Goal: Transaction & Acquisition: Purchase product/service

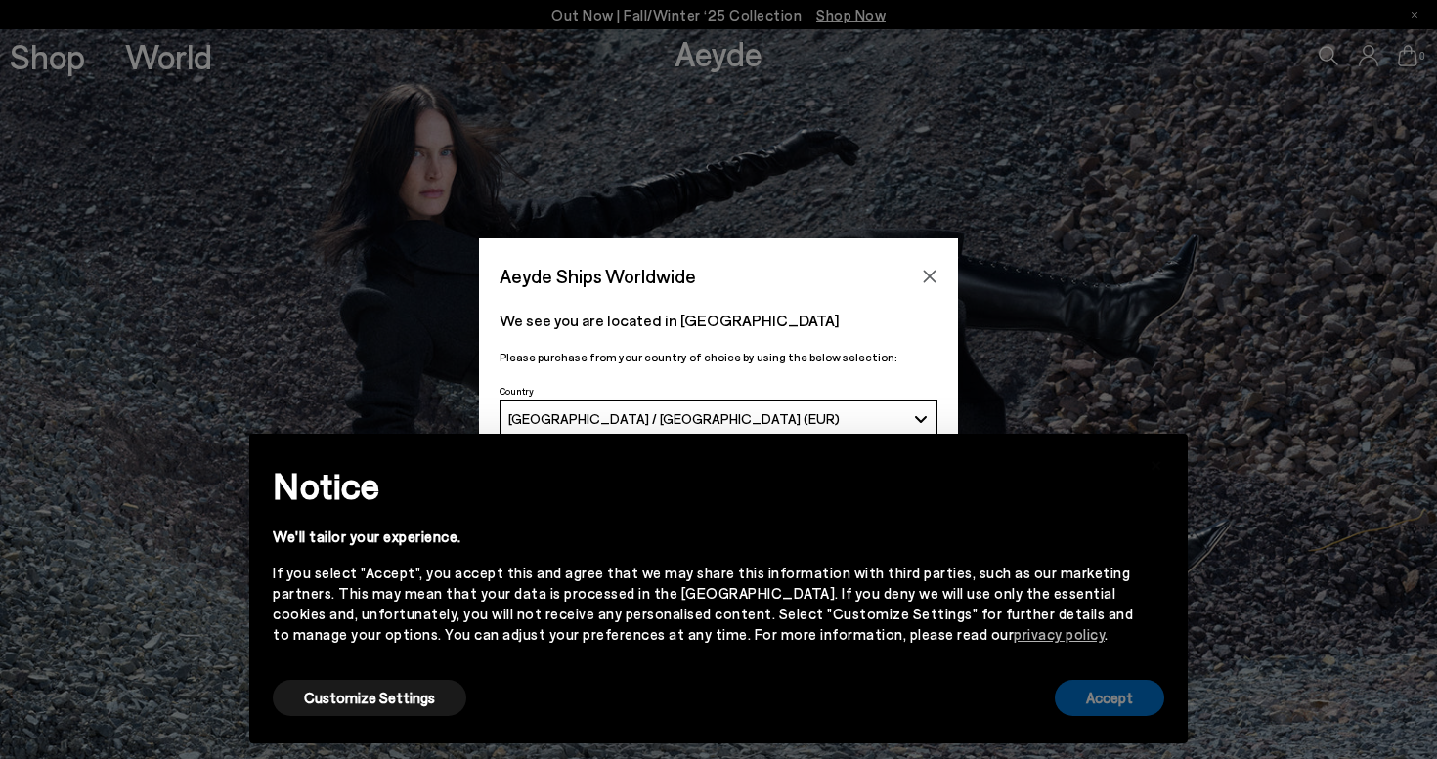
click at [1104, 707] on button "Accept" at bounding box center [1108, 698] width 109 height 36
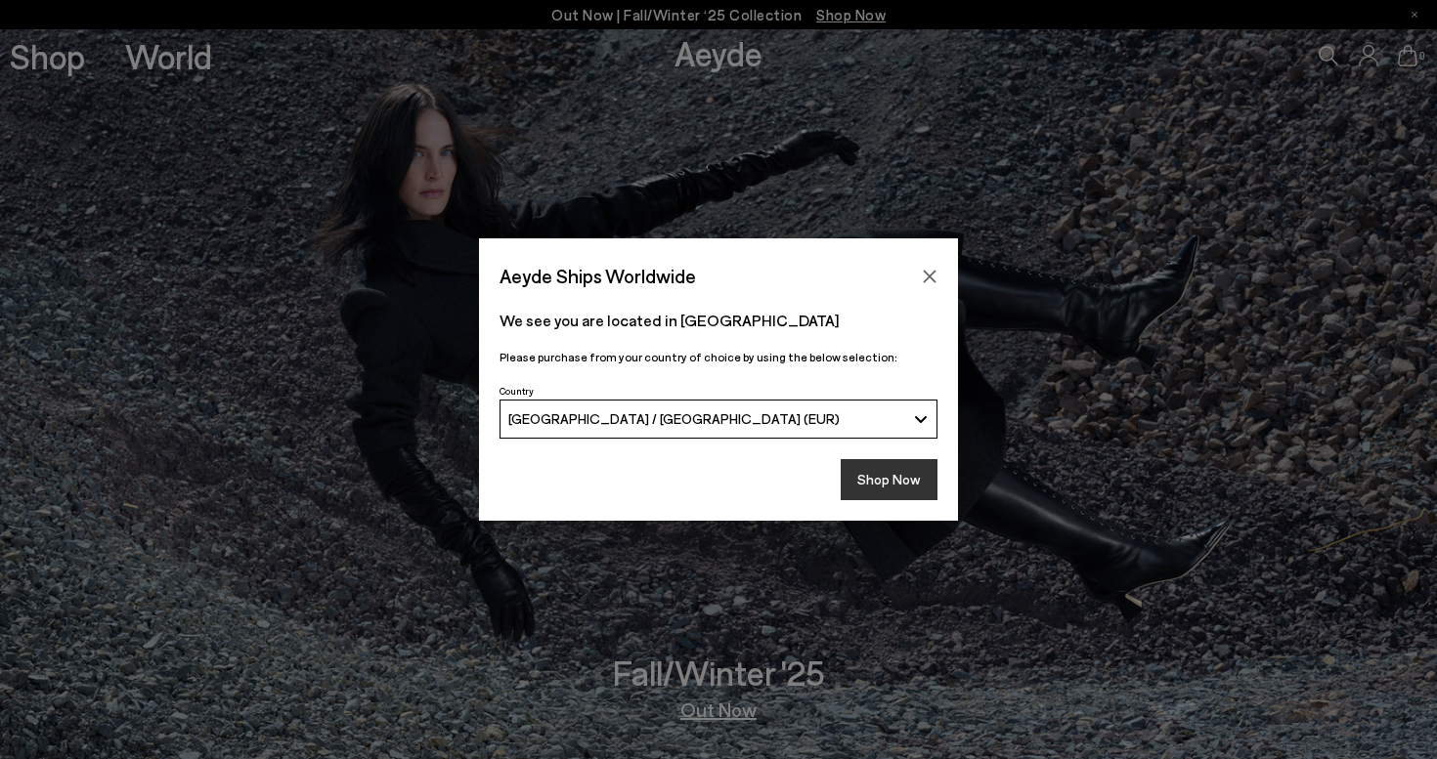
click at [898, 486] on button "Shop Now" at bounding box center [888, 479] width 97 height 41
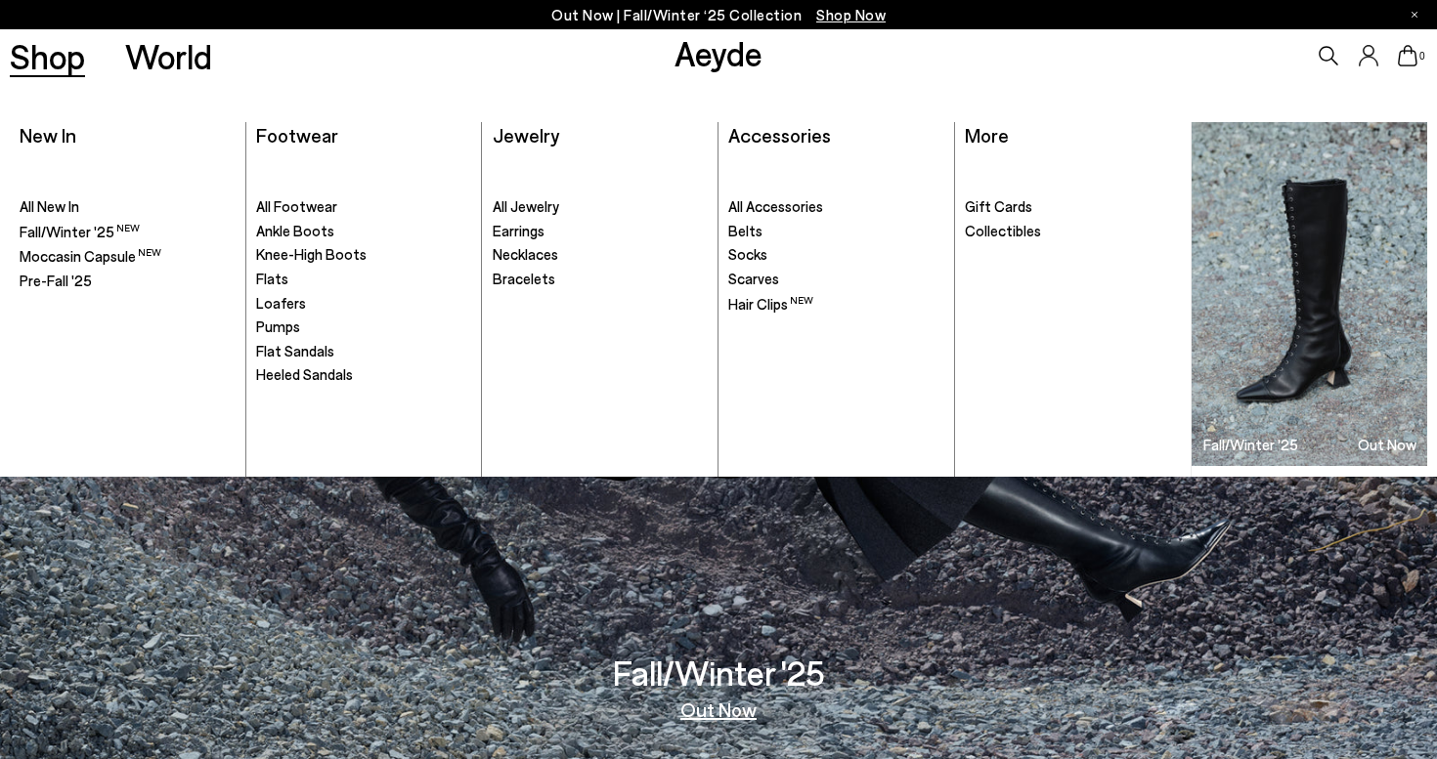
click at [42, 60] on link "Shop" at bounding box center [47, 56] width 75 height 34
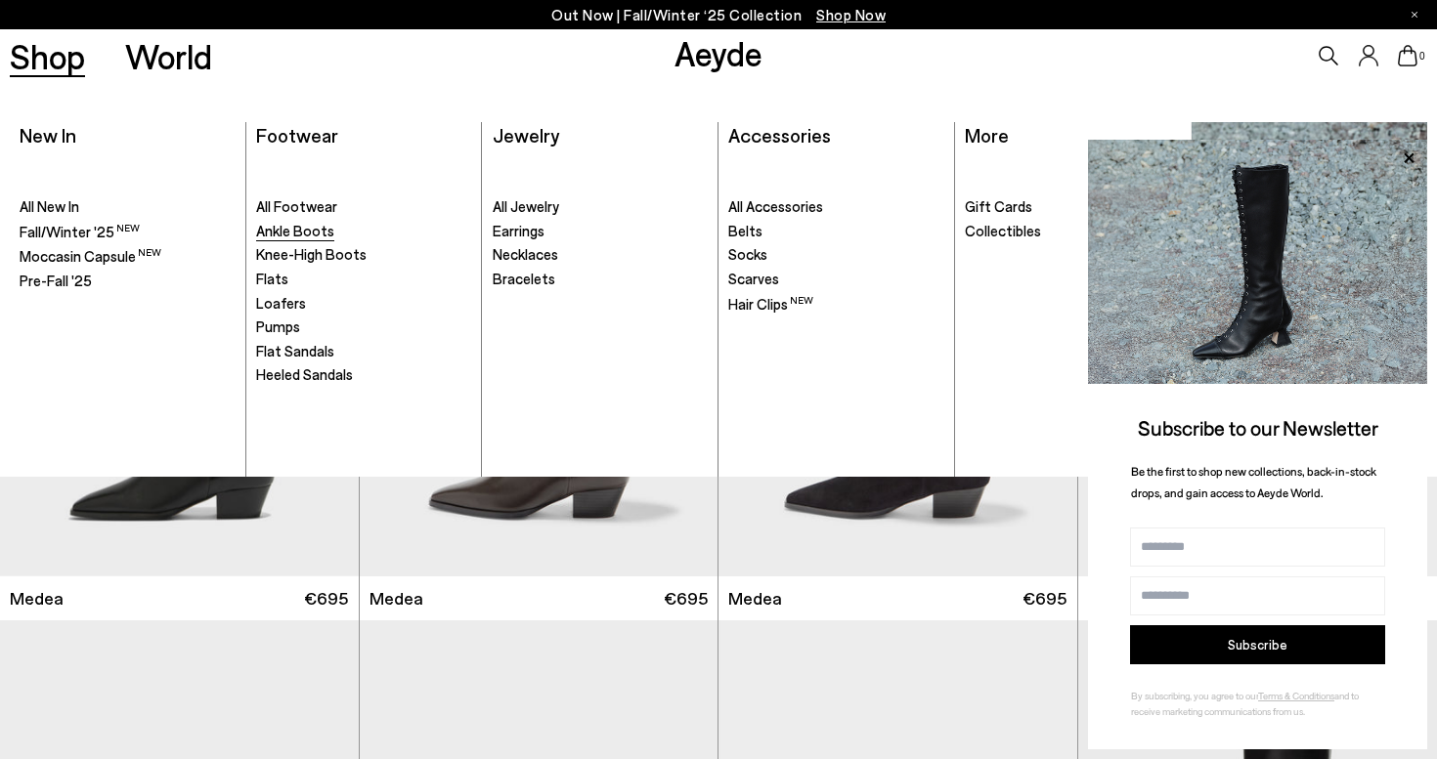
click at [285, 231] on span "Ankle Boots" at bounding box center [295, 231] width 78 height 18
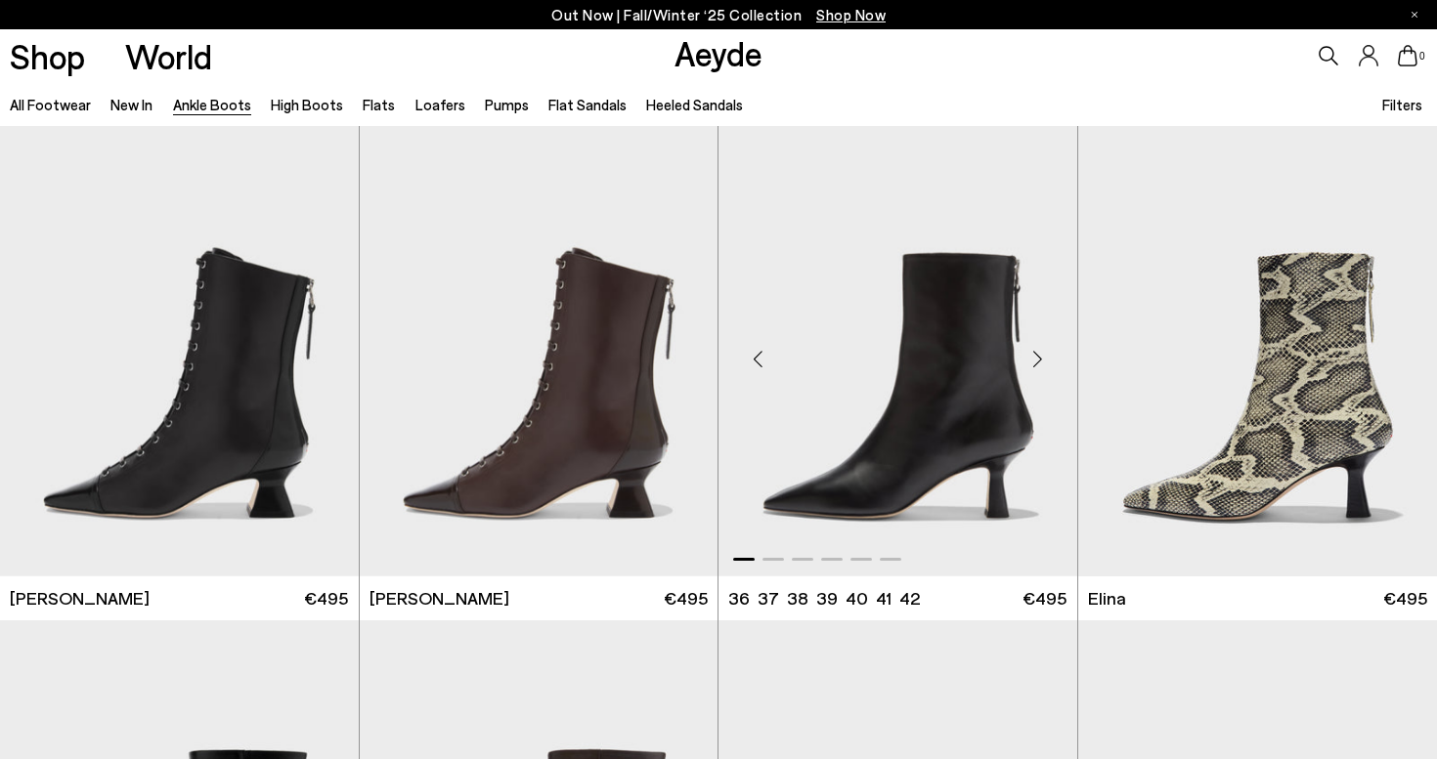
click at [924, 420] on img "1 / 6" at bounding box center [897, 351] width 359 height 451
click at [957, 444] on img "1 / 6" at bounding box center [897, 351] width 359 height 451
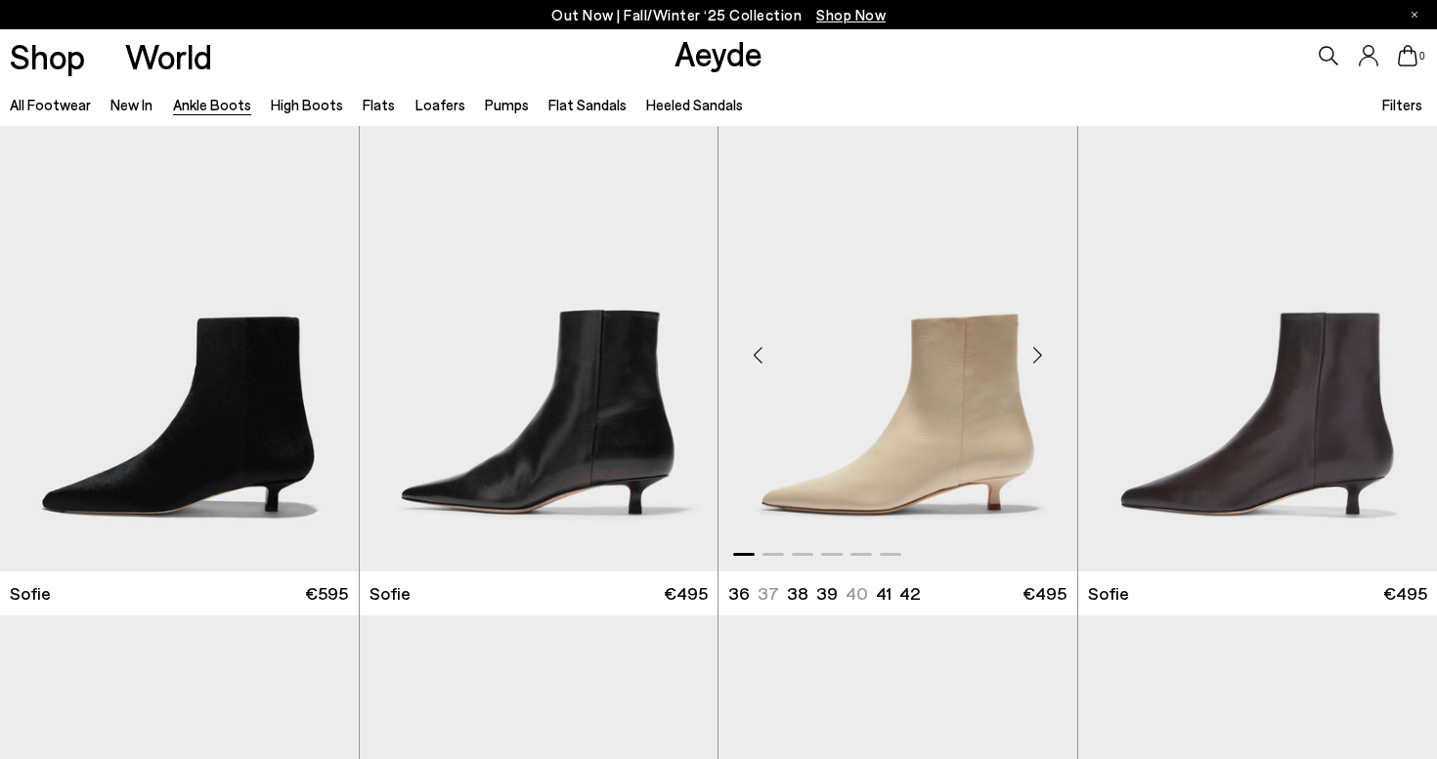
scroll to position [1489, 0]
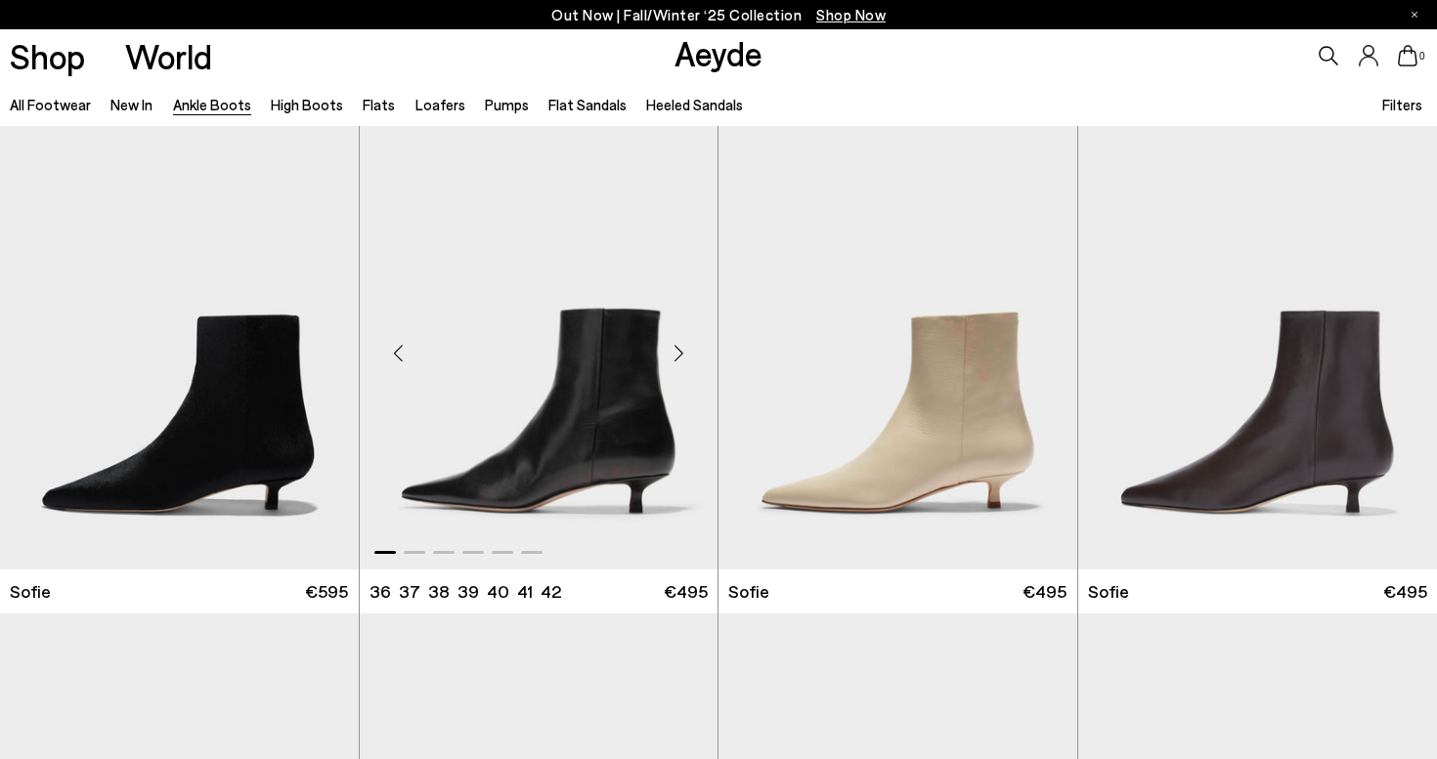
click at [581, 458] on img "1 / 6" at bounding box center [539, 345] width 359 height 451
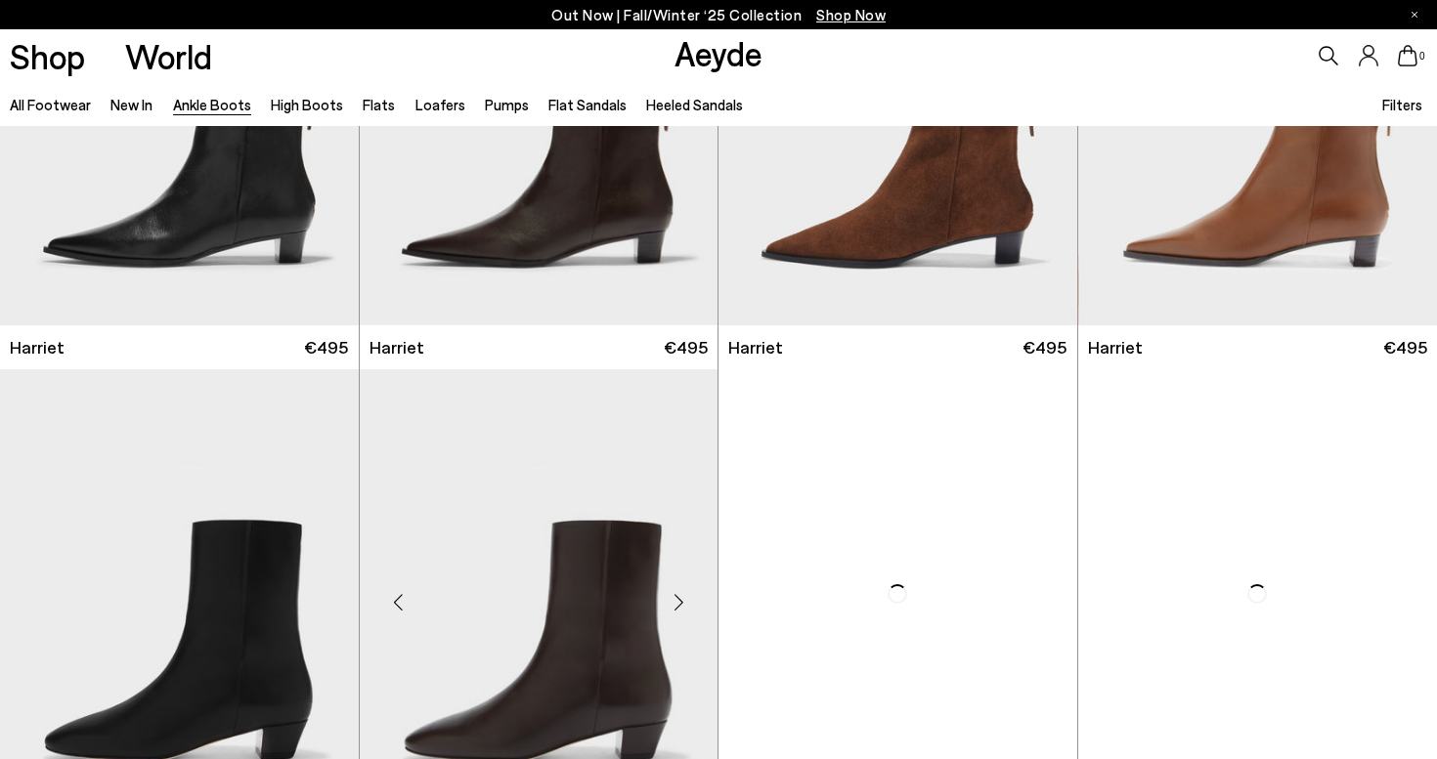
scroll to position [3183, 0]
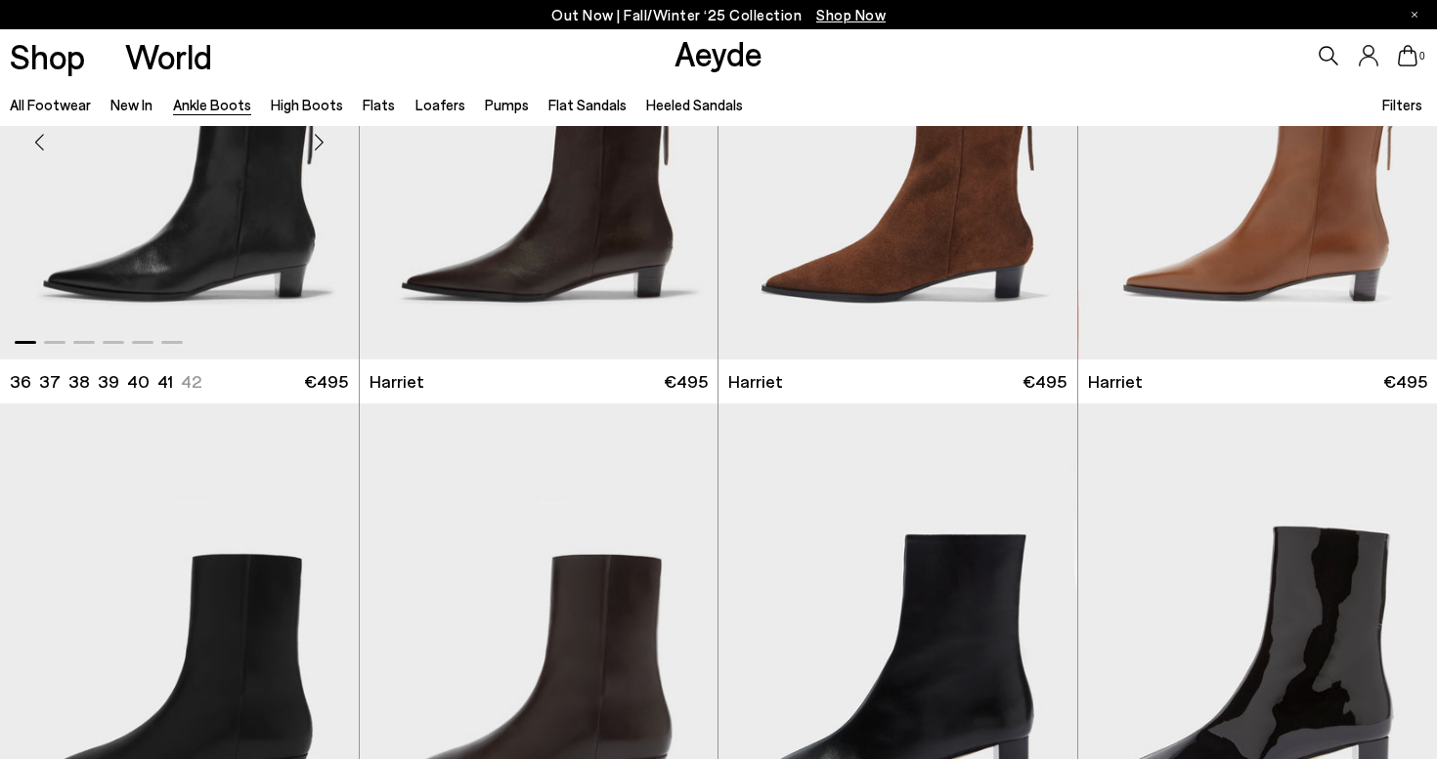
click at [266, 277] on img "1 / 6" at bounding box center [179, 134] width 359 height 451
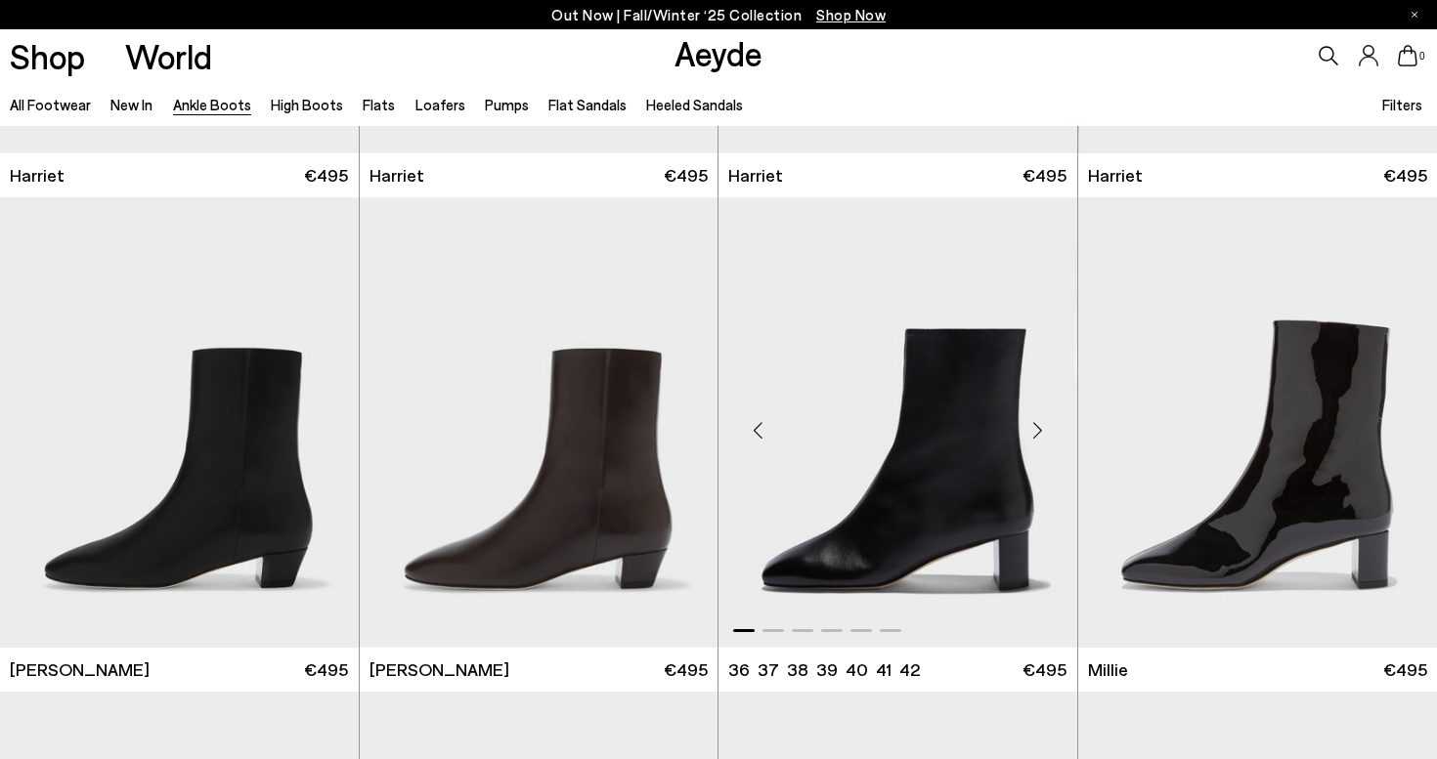
scroll to position [3391, 0]
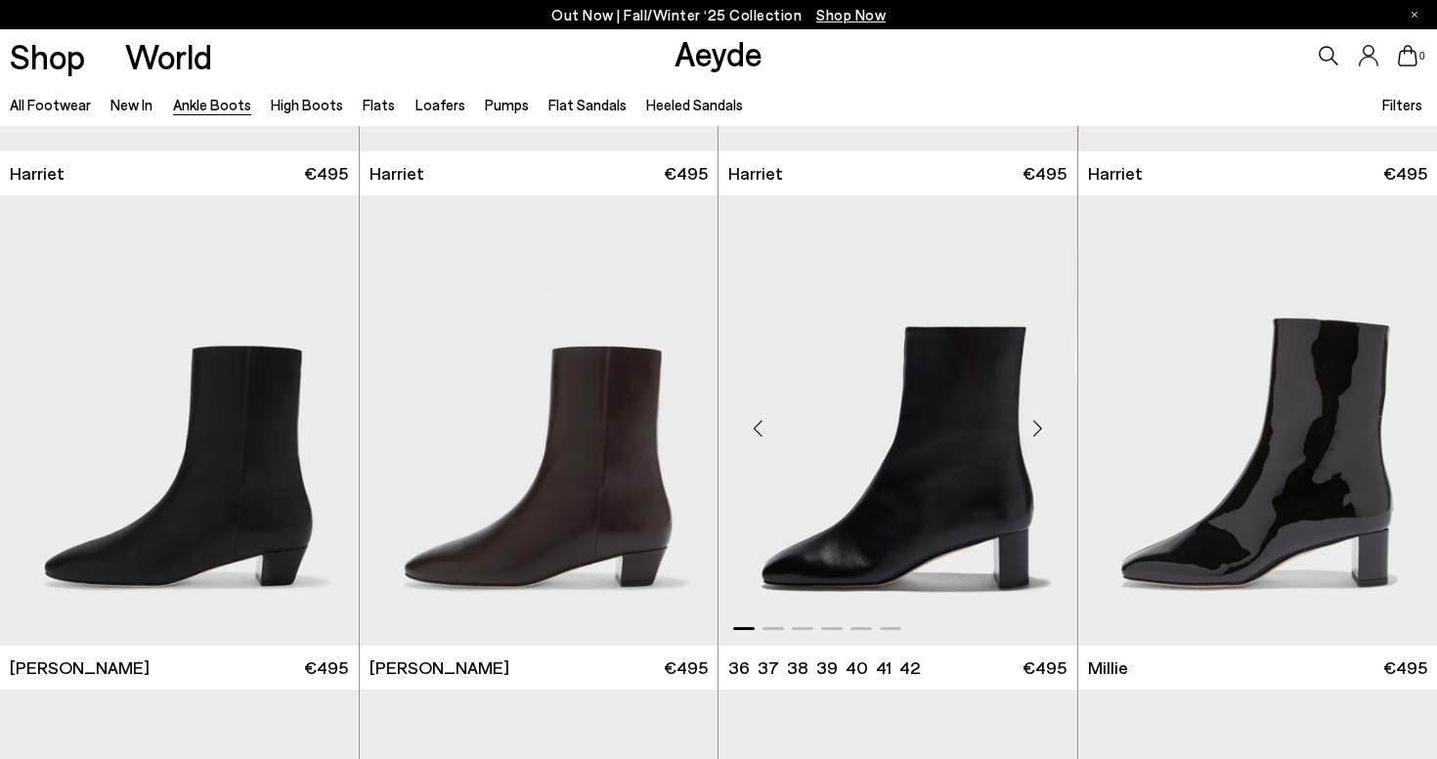
click at [904, 412] on img "1 / 6" at bounding box center [897, 420] width 359 height 451
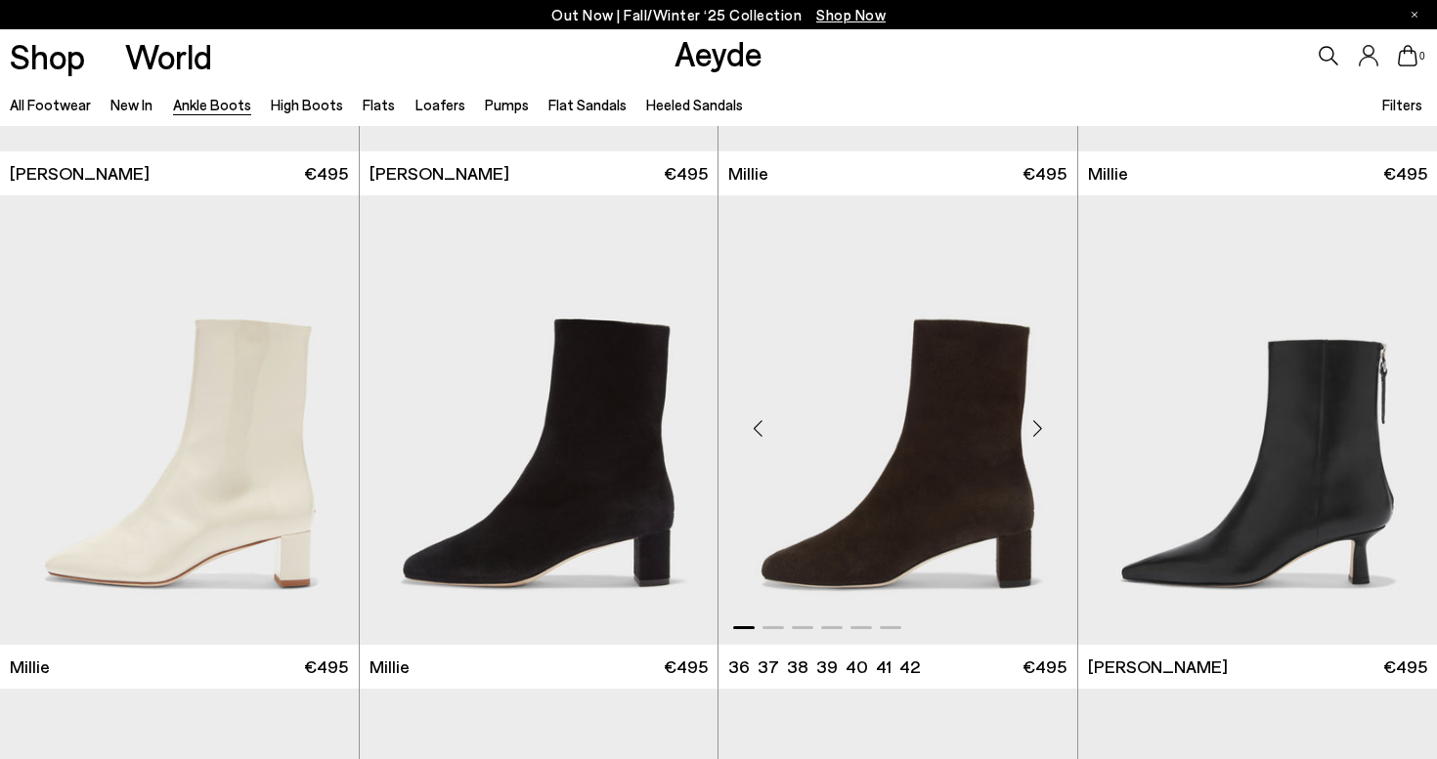
scroll to position [3887, 0]
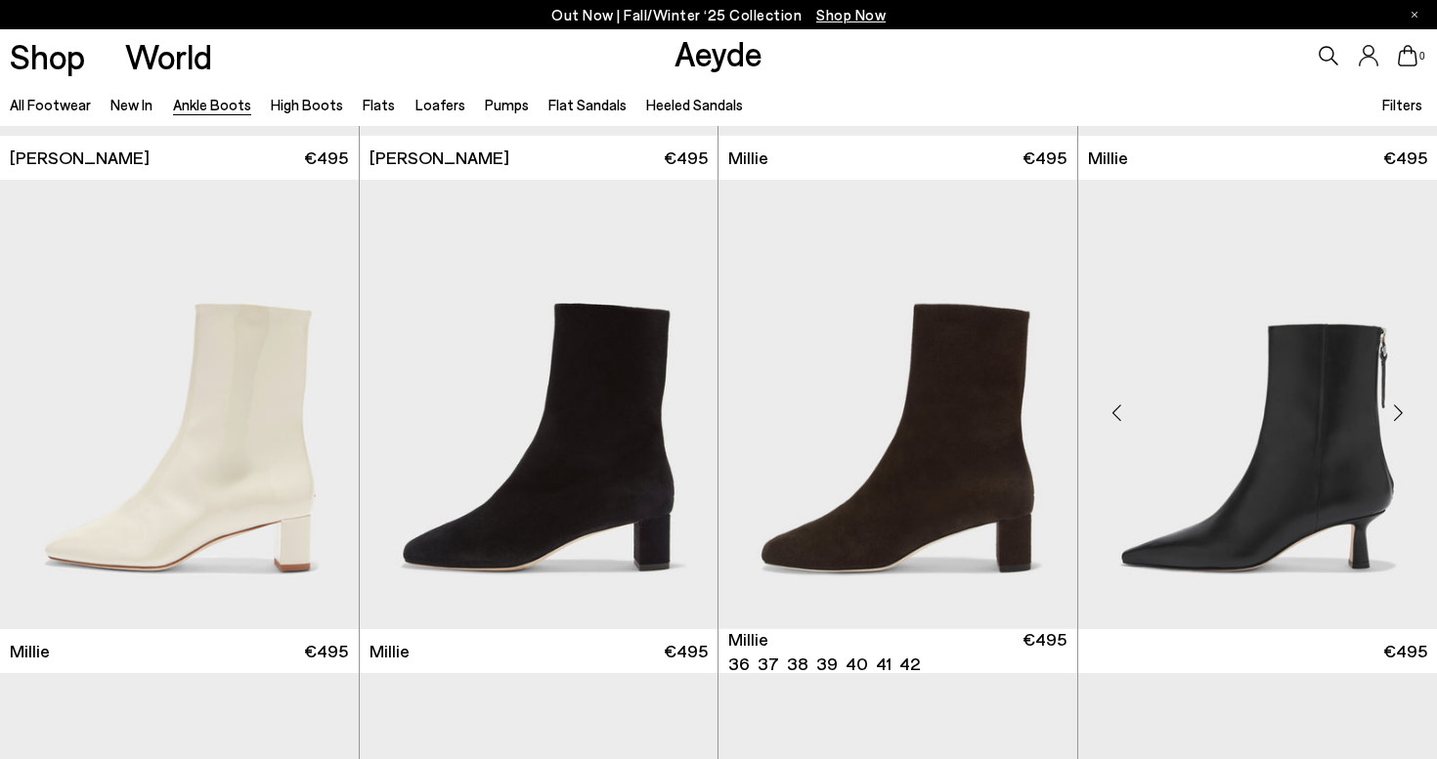
scroll to position [3901, 0]
click at [1347, 424] on img "1 / 6" at bounding box center [1258, 405] width 360 height 451
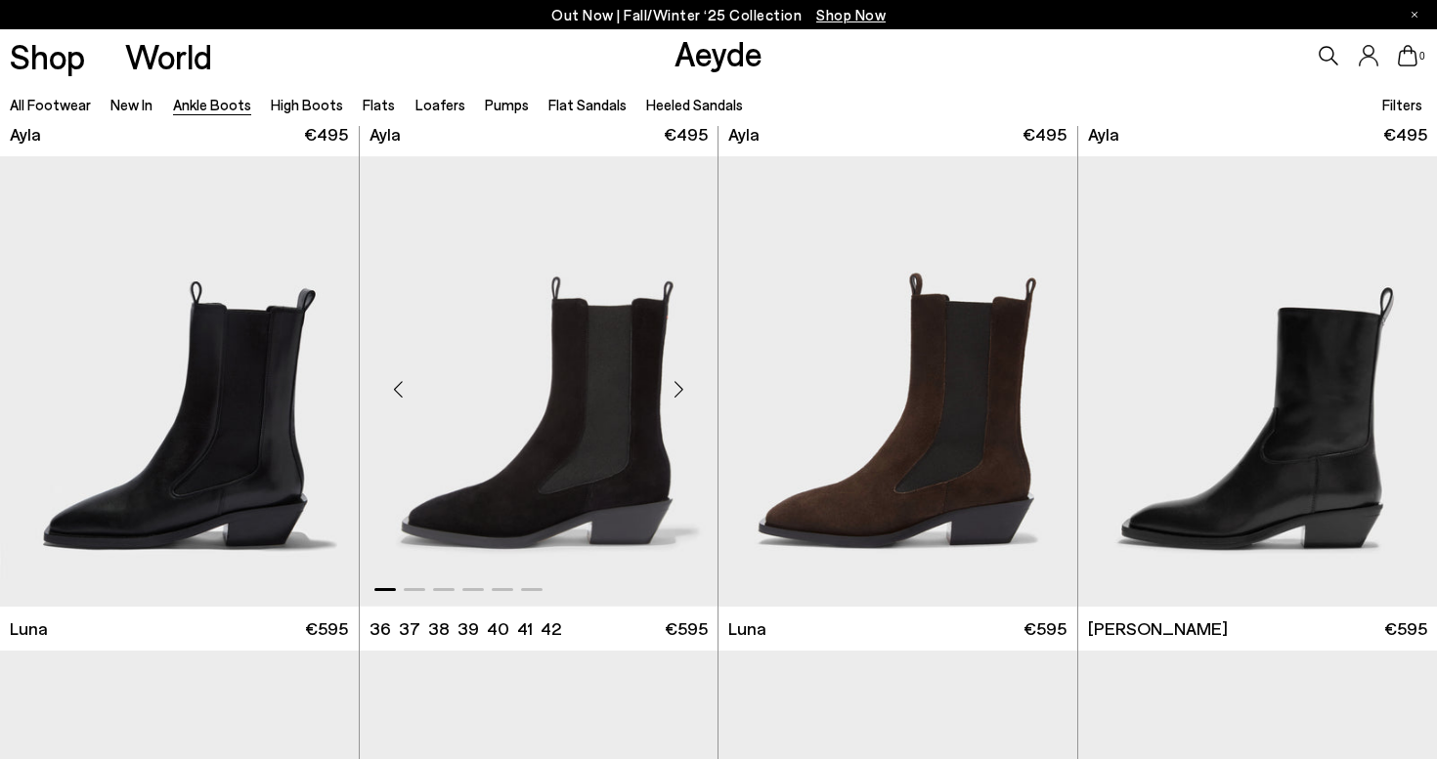
scroll to position [5911, 0]
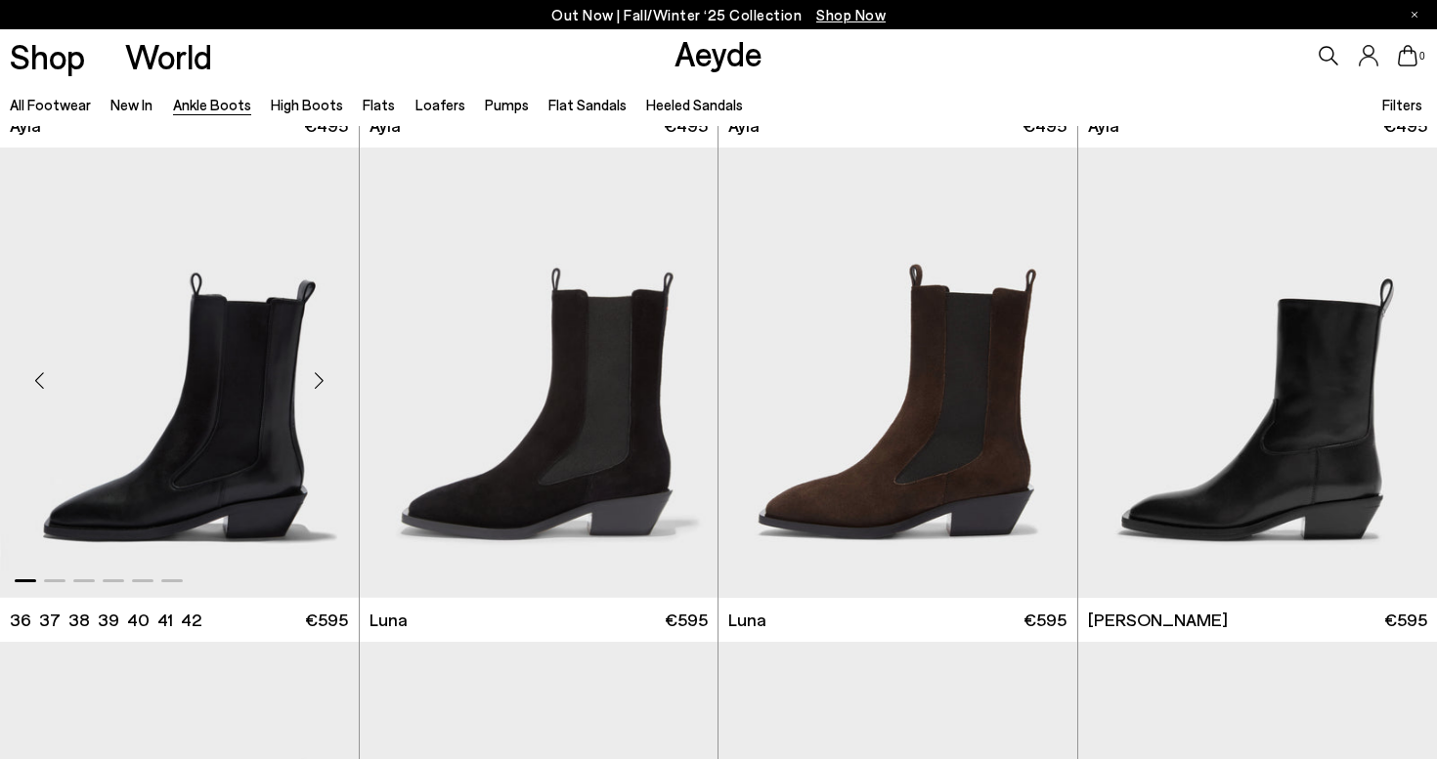
click at [255, 409] on img "1 / 6" at bounding box center [179, 373] width 359 height 451
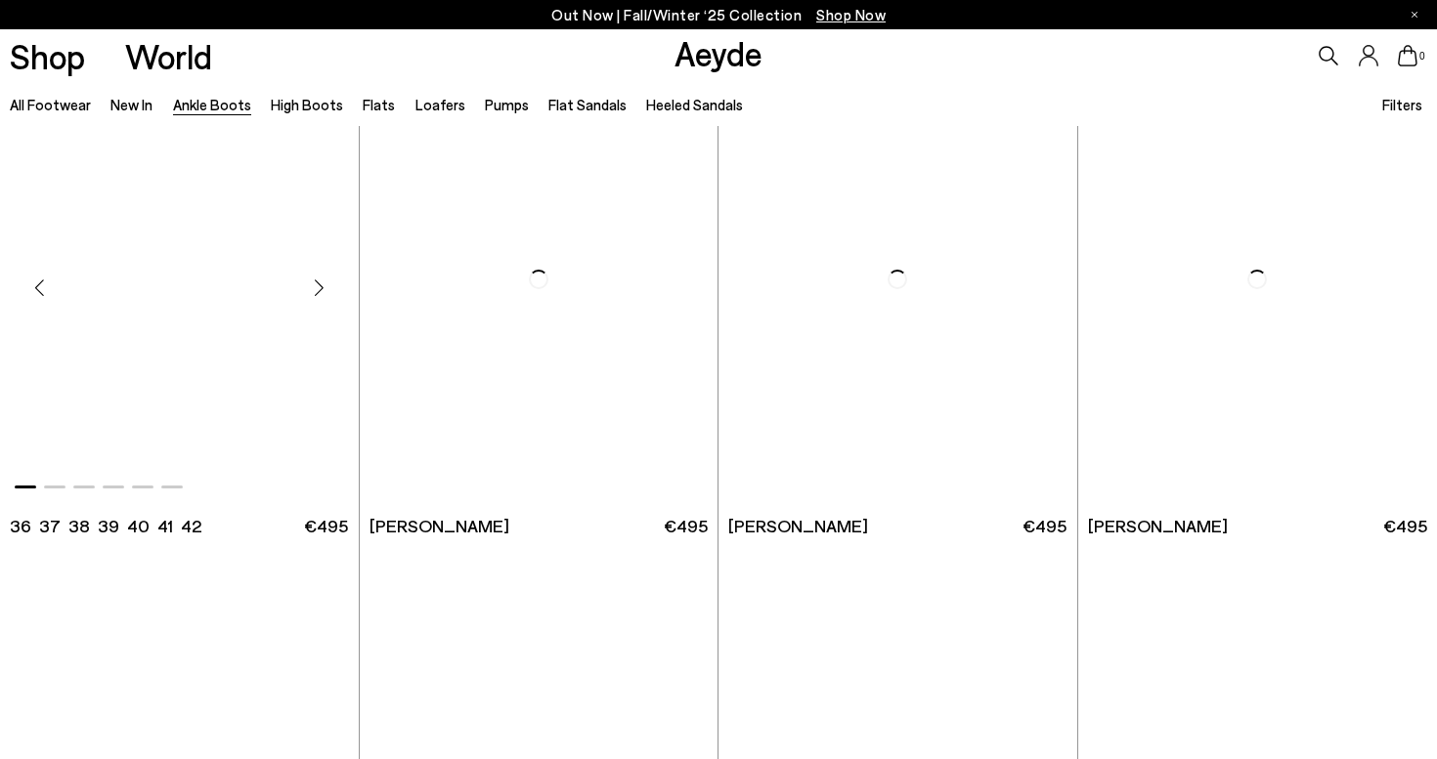
scroll to position [8972, 0]
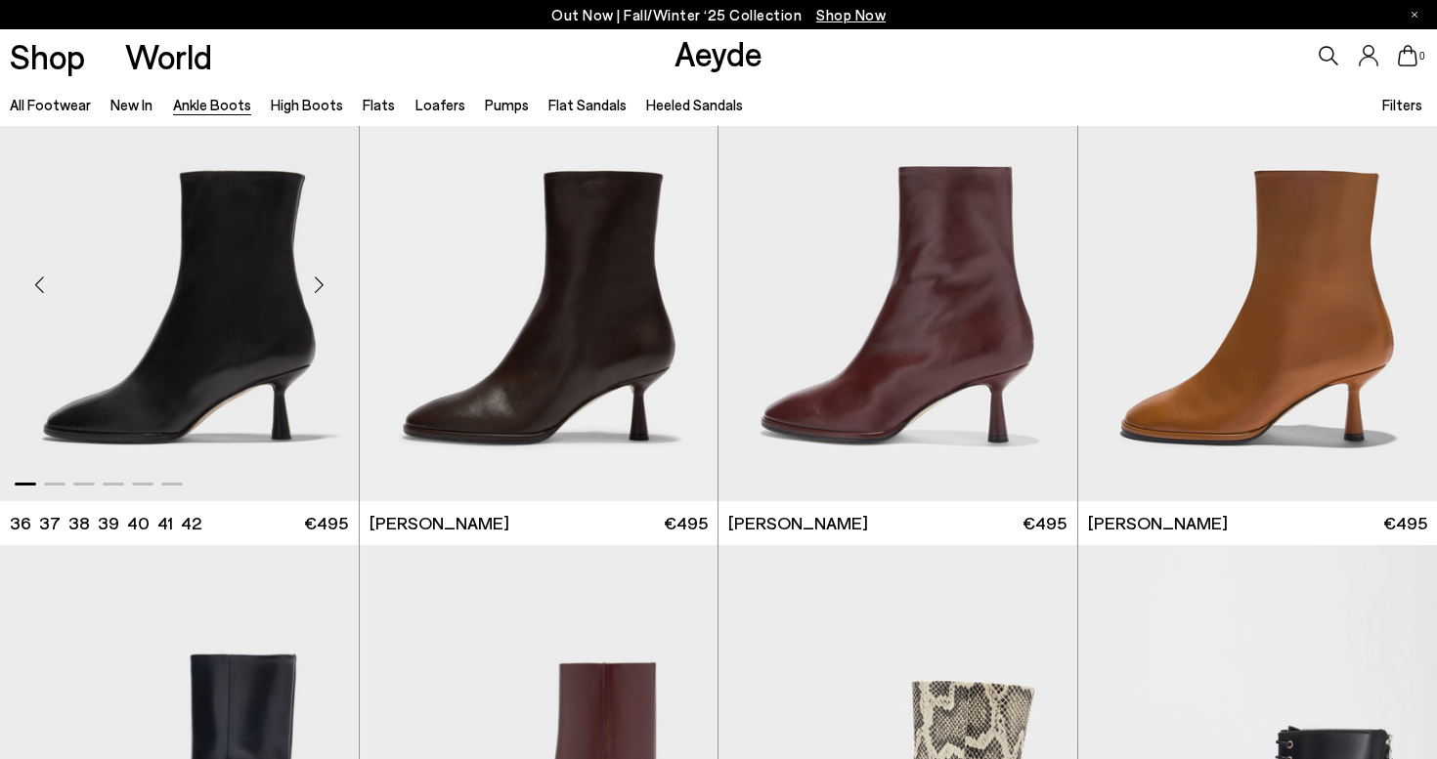
click at [290, 340] on img "1 / 6" at bounding box center [179, 277] width 359 height 451
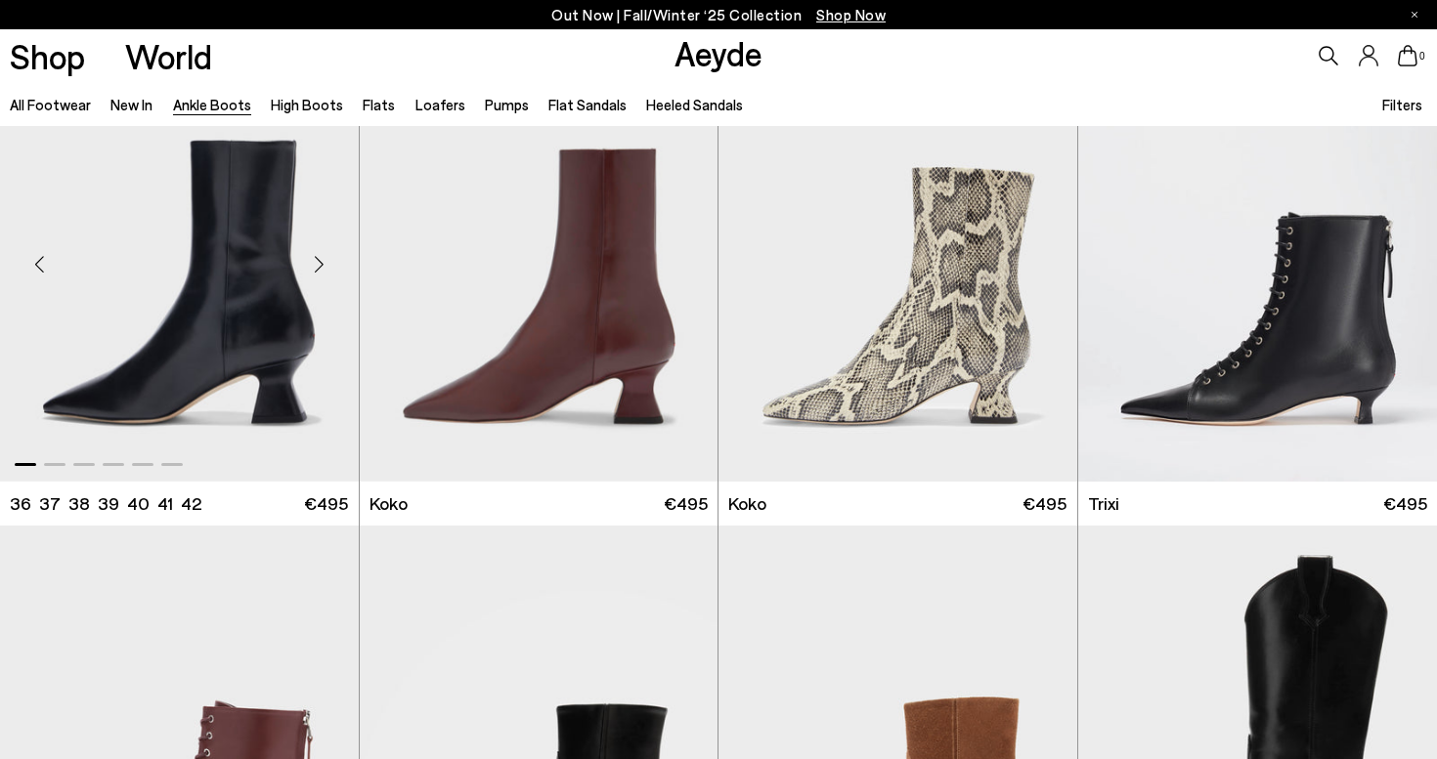
scroll to position [9486, 0]
click at [243, 338] on img "1 / 6" at bounding box center [179, 256] width 359 height 451
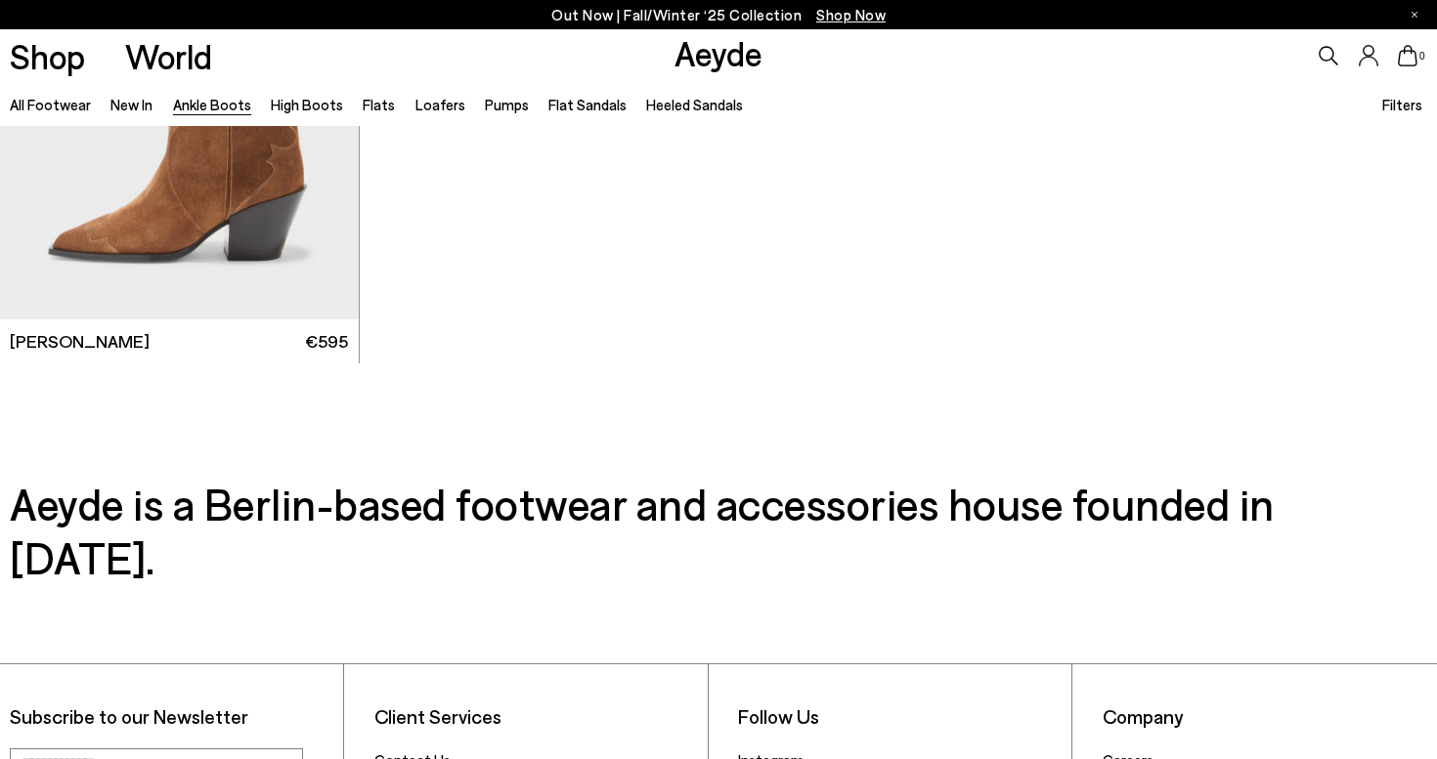
scroll to position [10647, 0]
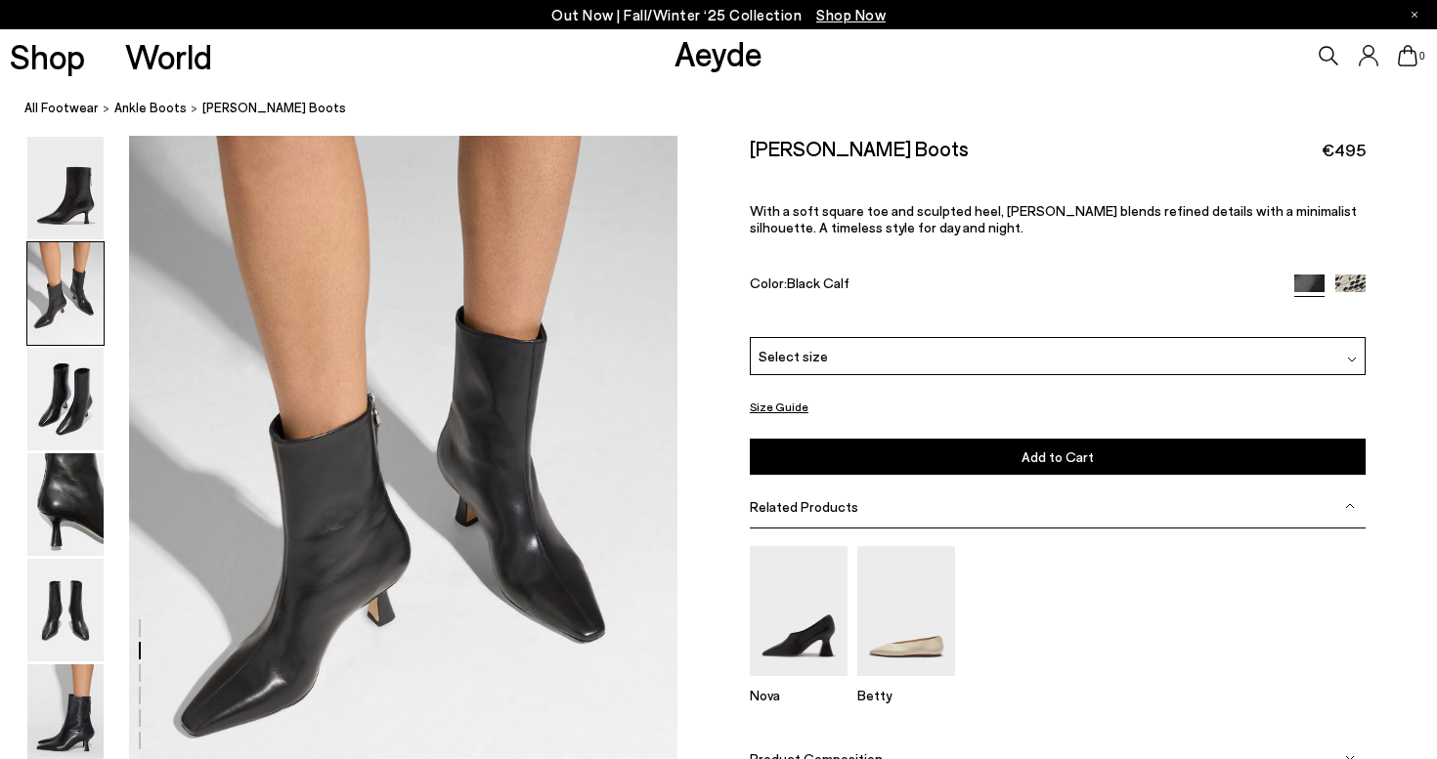
scroll to position [754, 0]
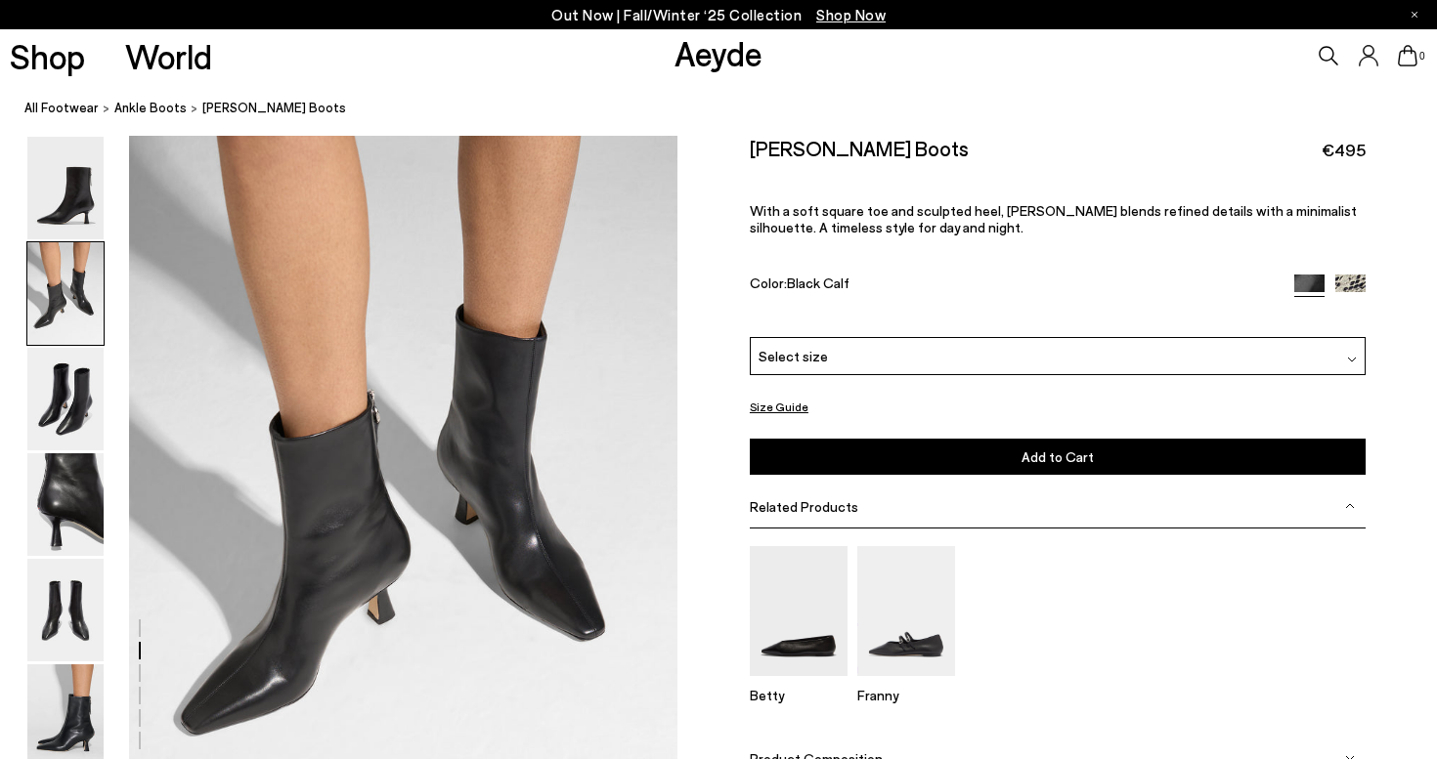
scroll to position [756, 0]
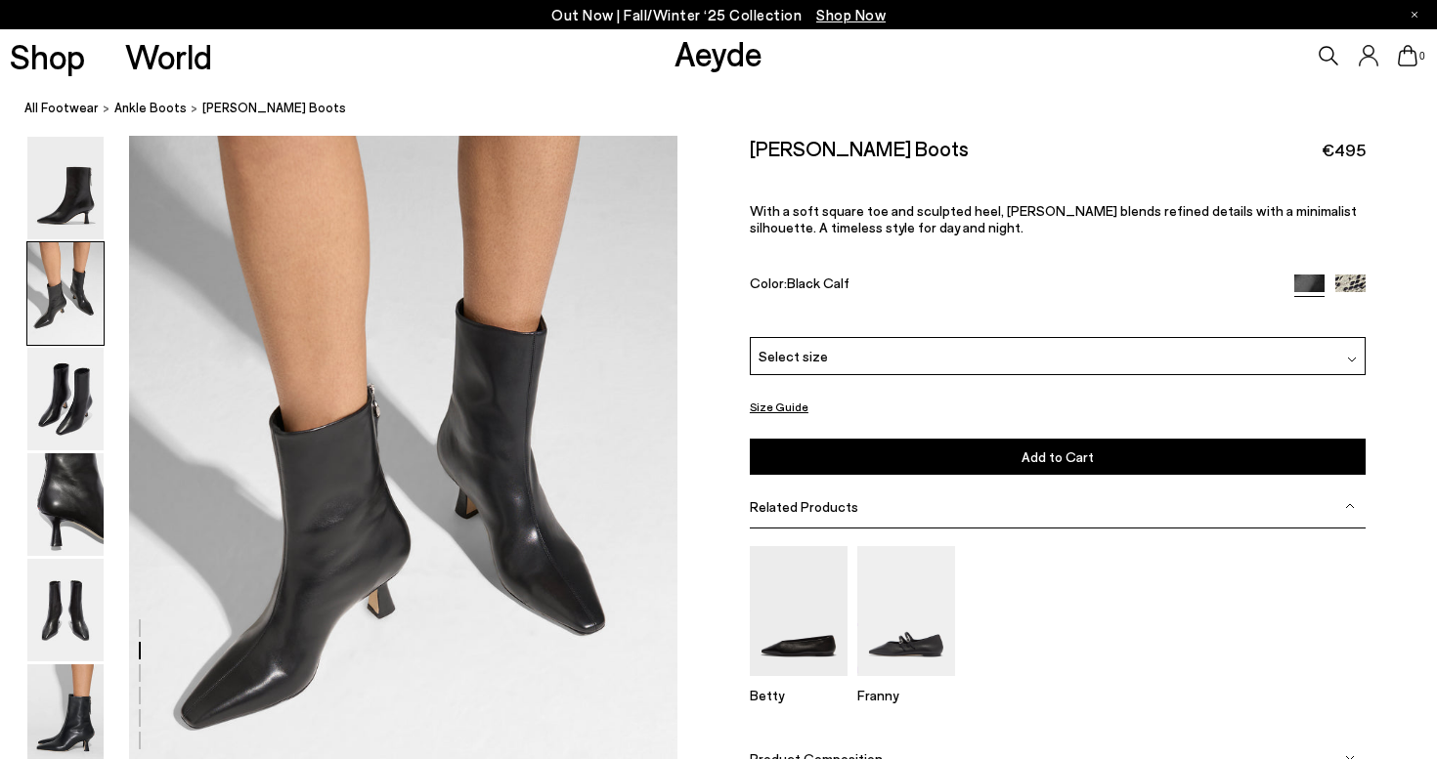
click at [1191, 365] on div "Select size" at bounding box center [1058, 356] width 616 height 38
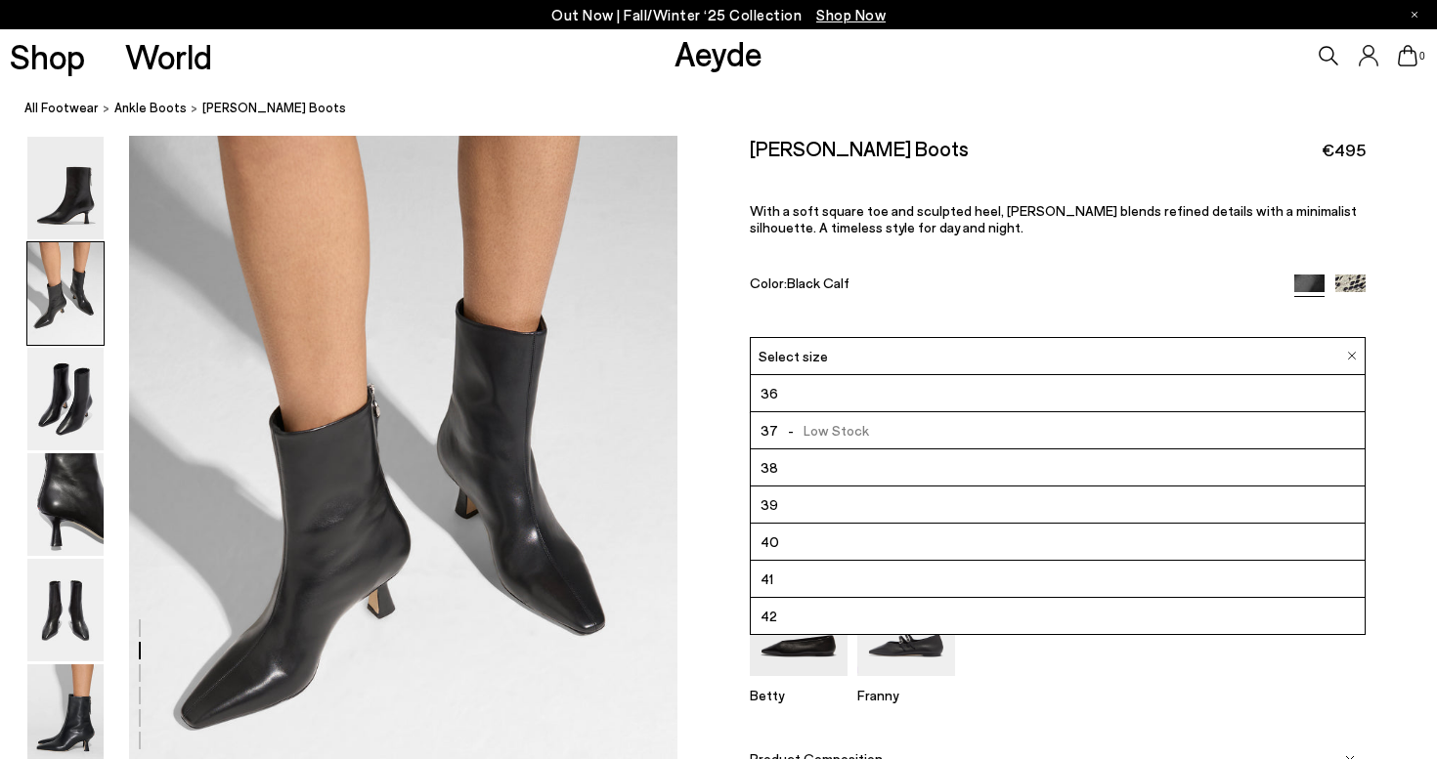
click at [896, 575] on li "41" at bounding box center [1058, 579] width 614 height 37
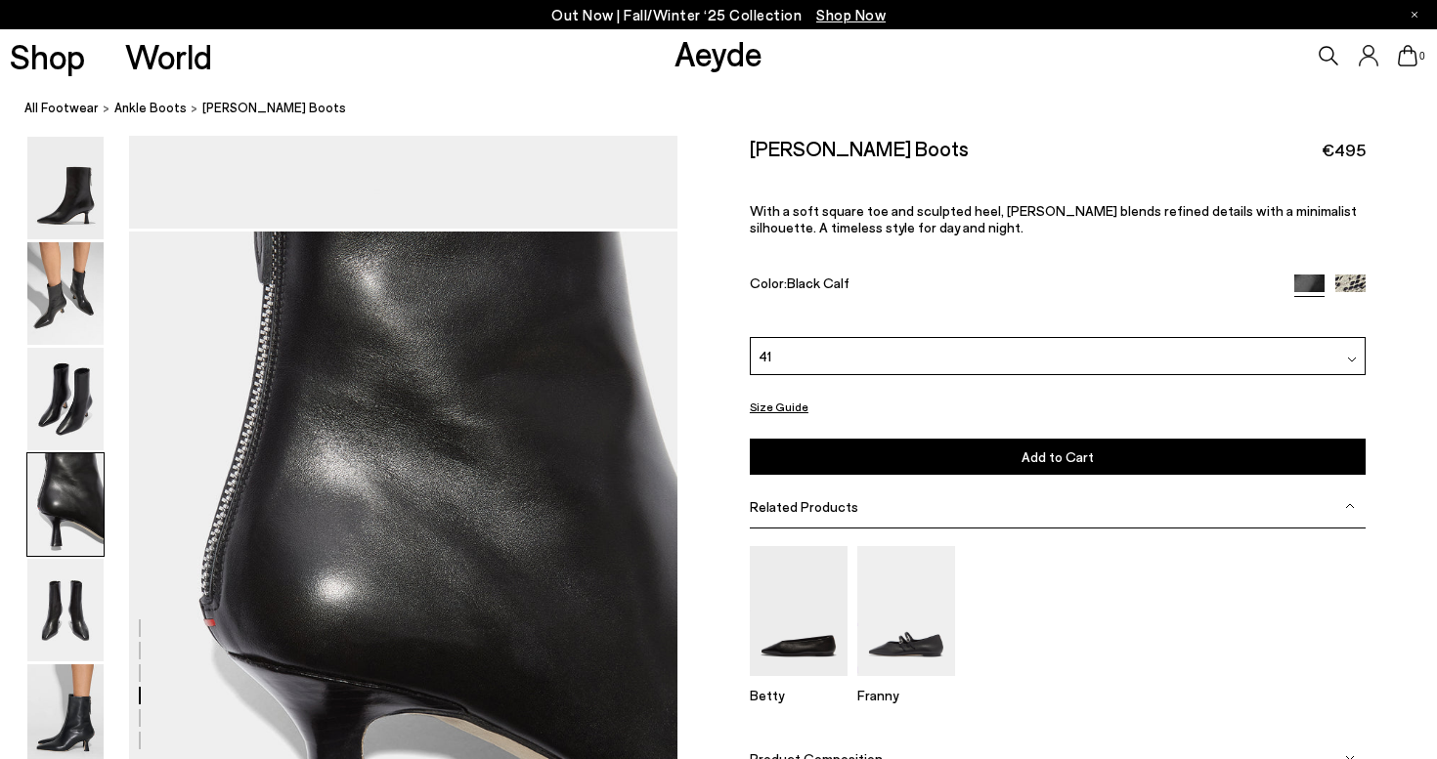
scroll to position [2113, 0]
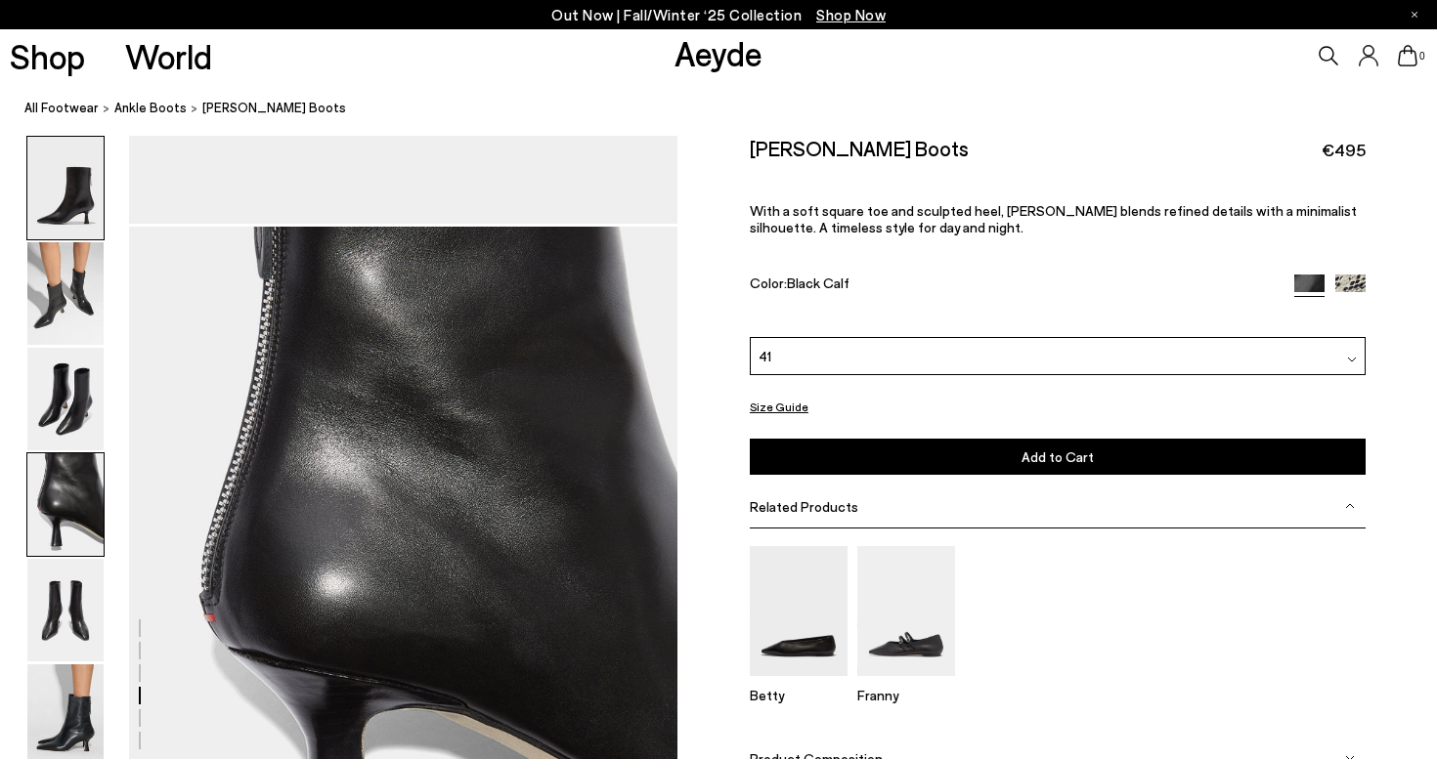
click at [85, 205] on img at bounding box center [65, 188] width 76 height 103
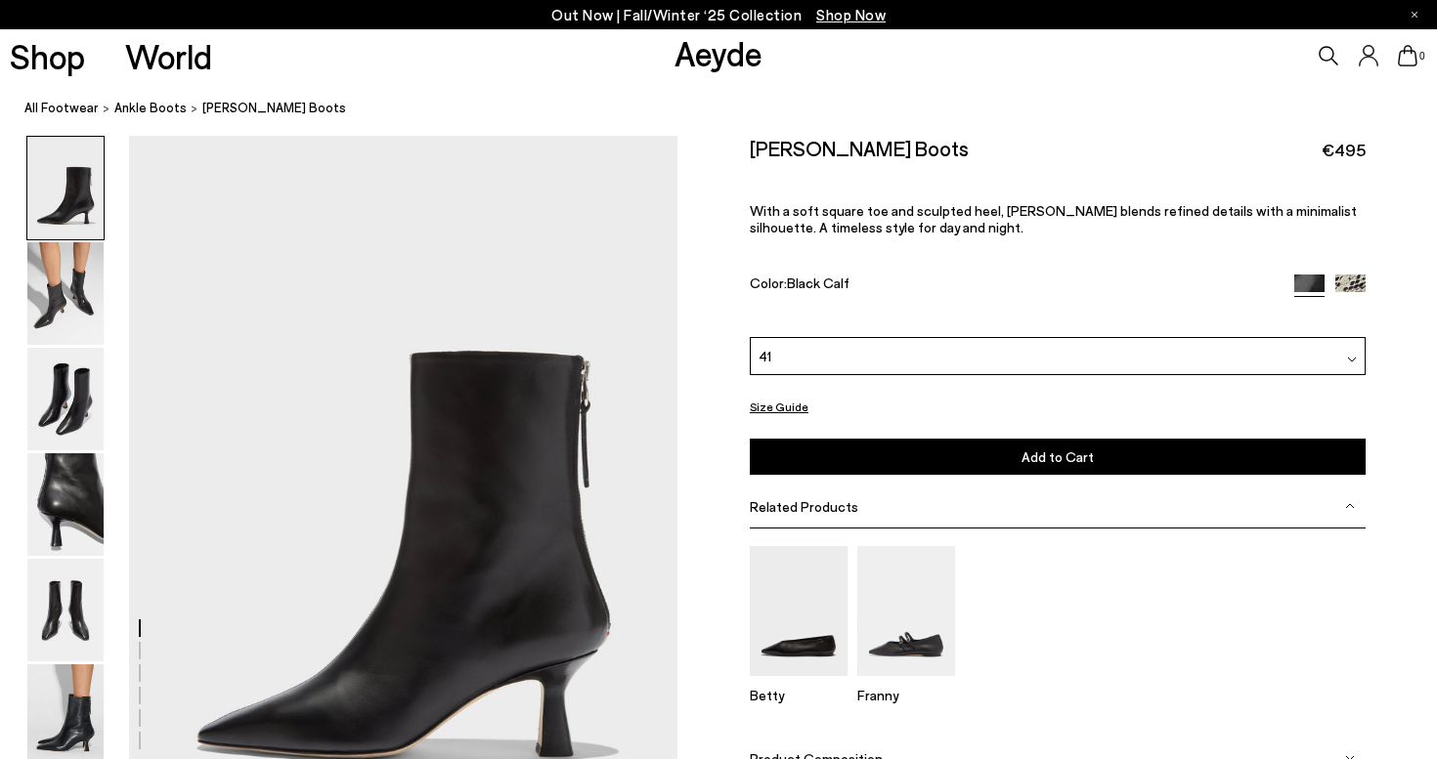
scroll to position [0, 72]
click at [882, 209] on span "With a soft square toe and sculpted heel, Elina blends refined details with a m…" at bounding box center [1053, 218] width 607 height 33
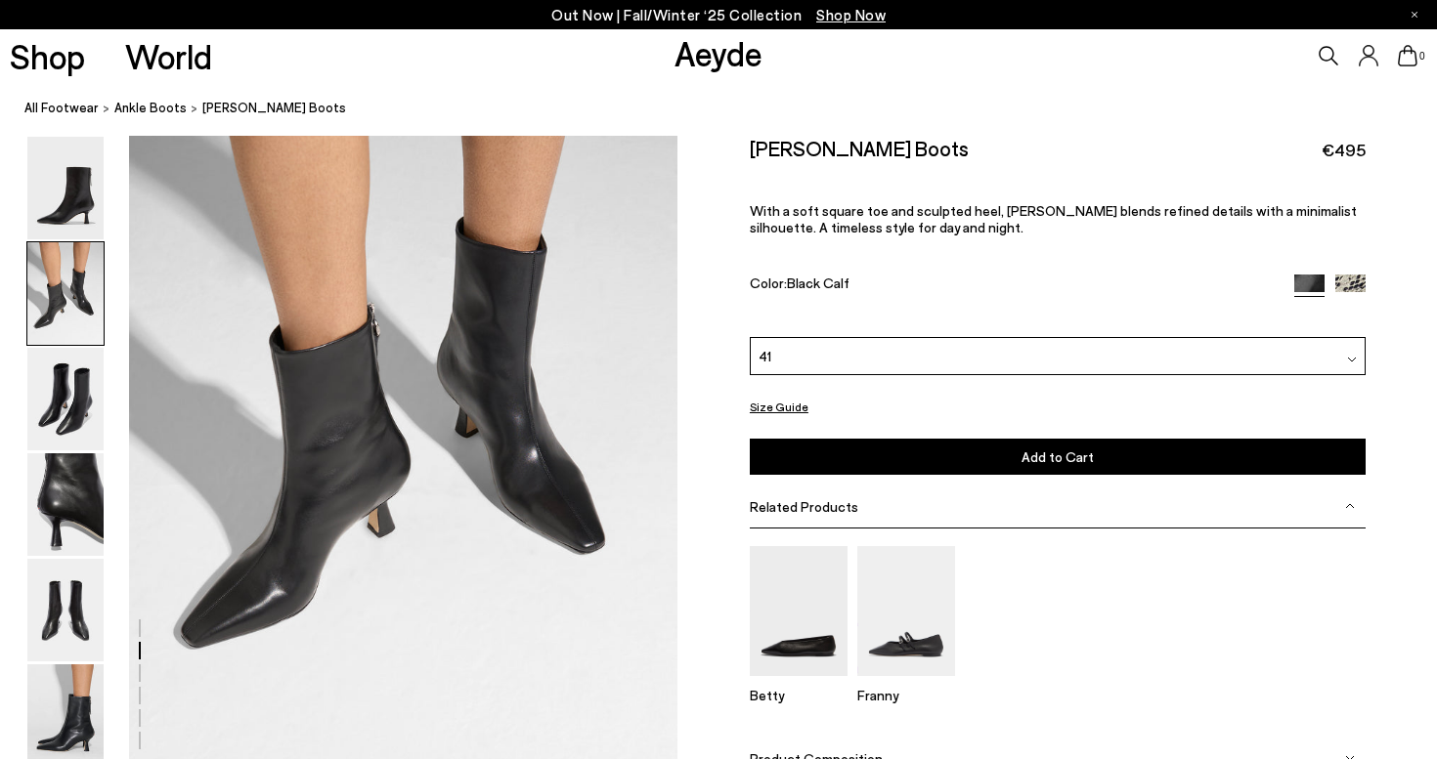
scroll to position [934, 13]
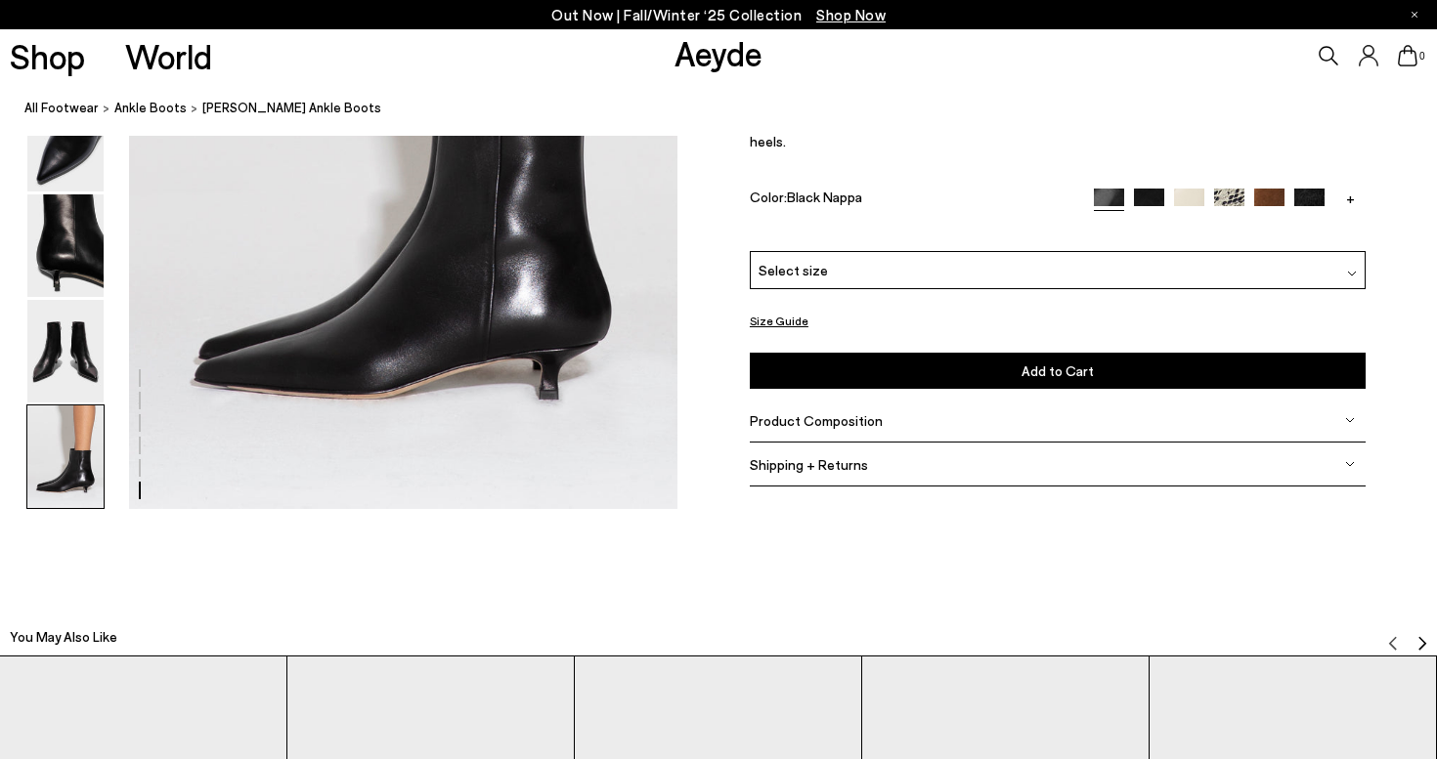
scroll to position [4033, 0]
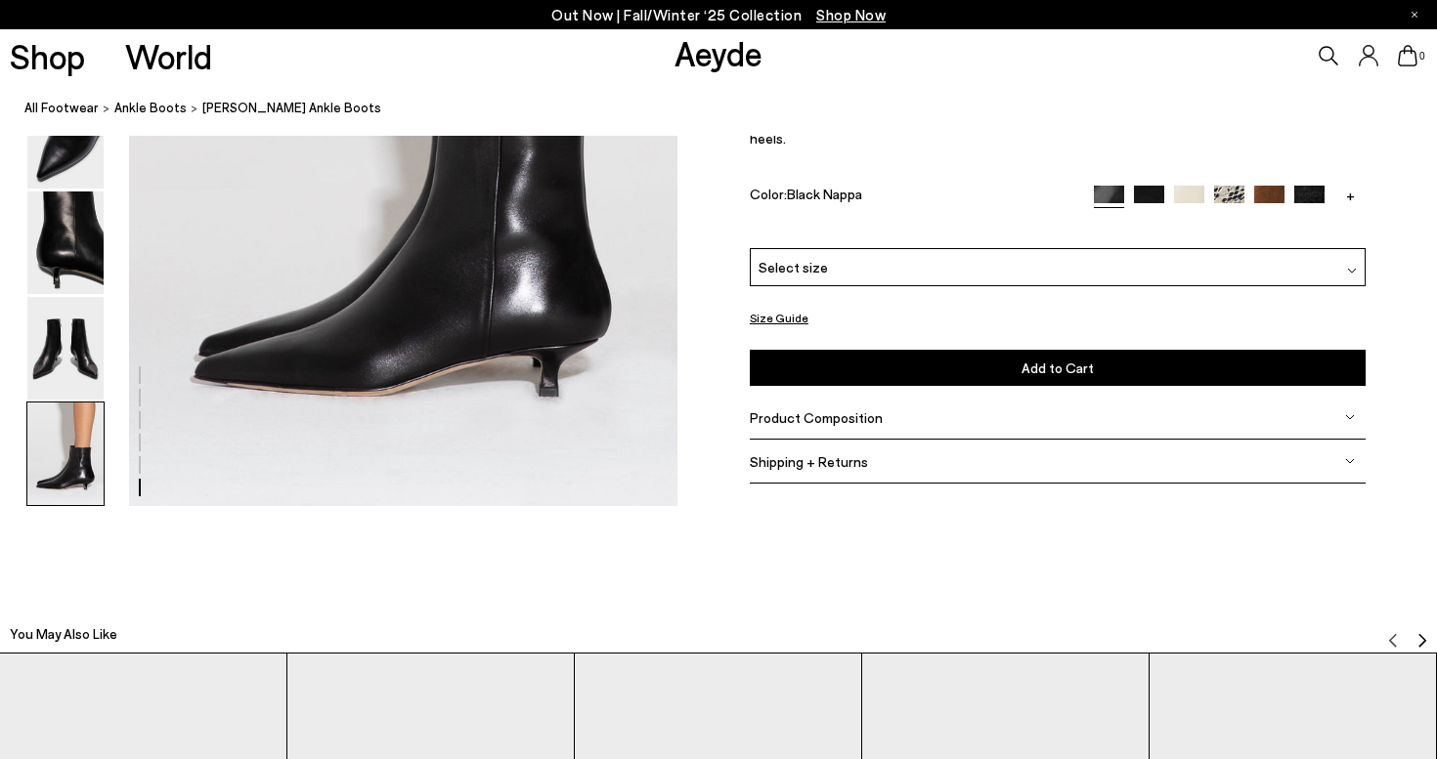
click at [882, 259] on div "Select size" at bounding box center [1058, 266] width 616 height 38
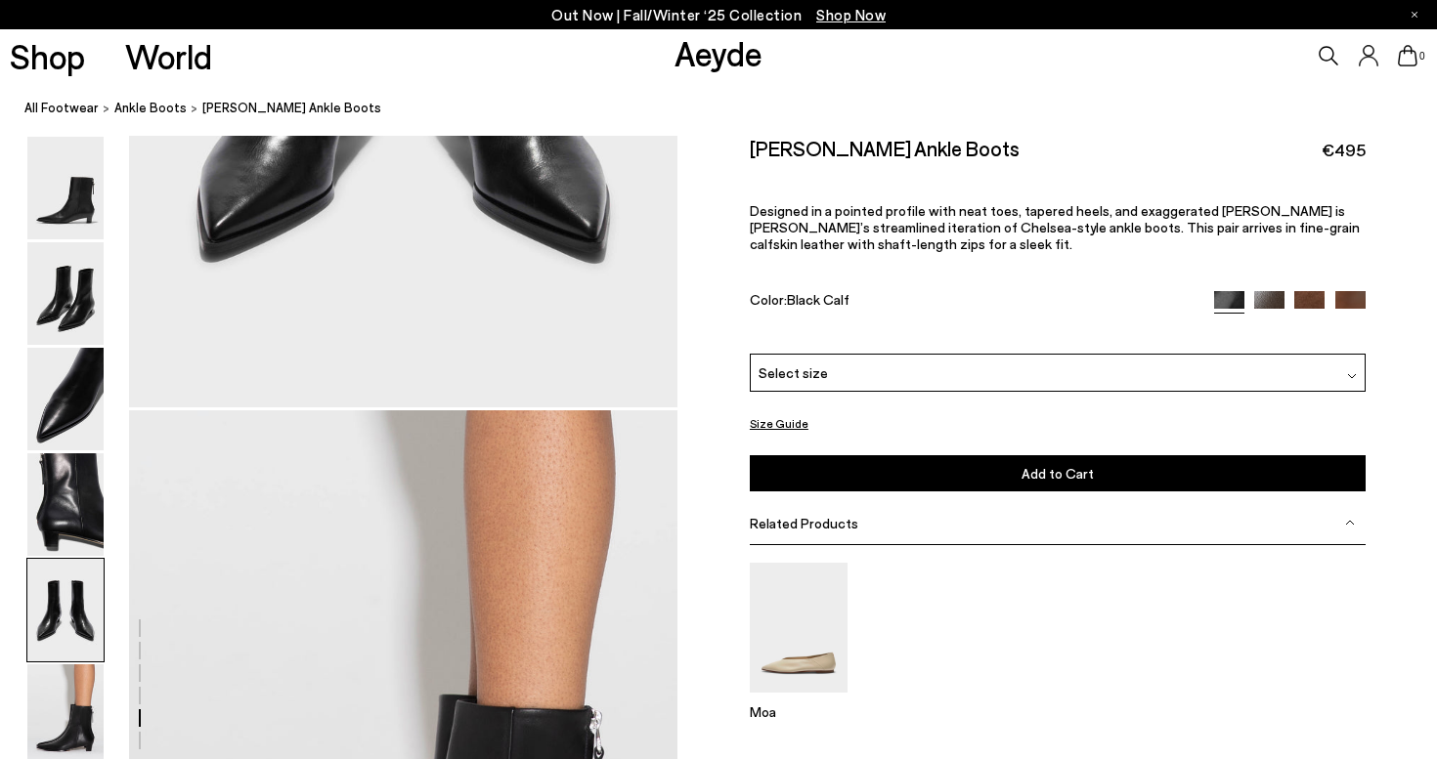
scroll to position [3028, 1]
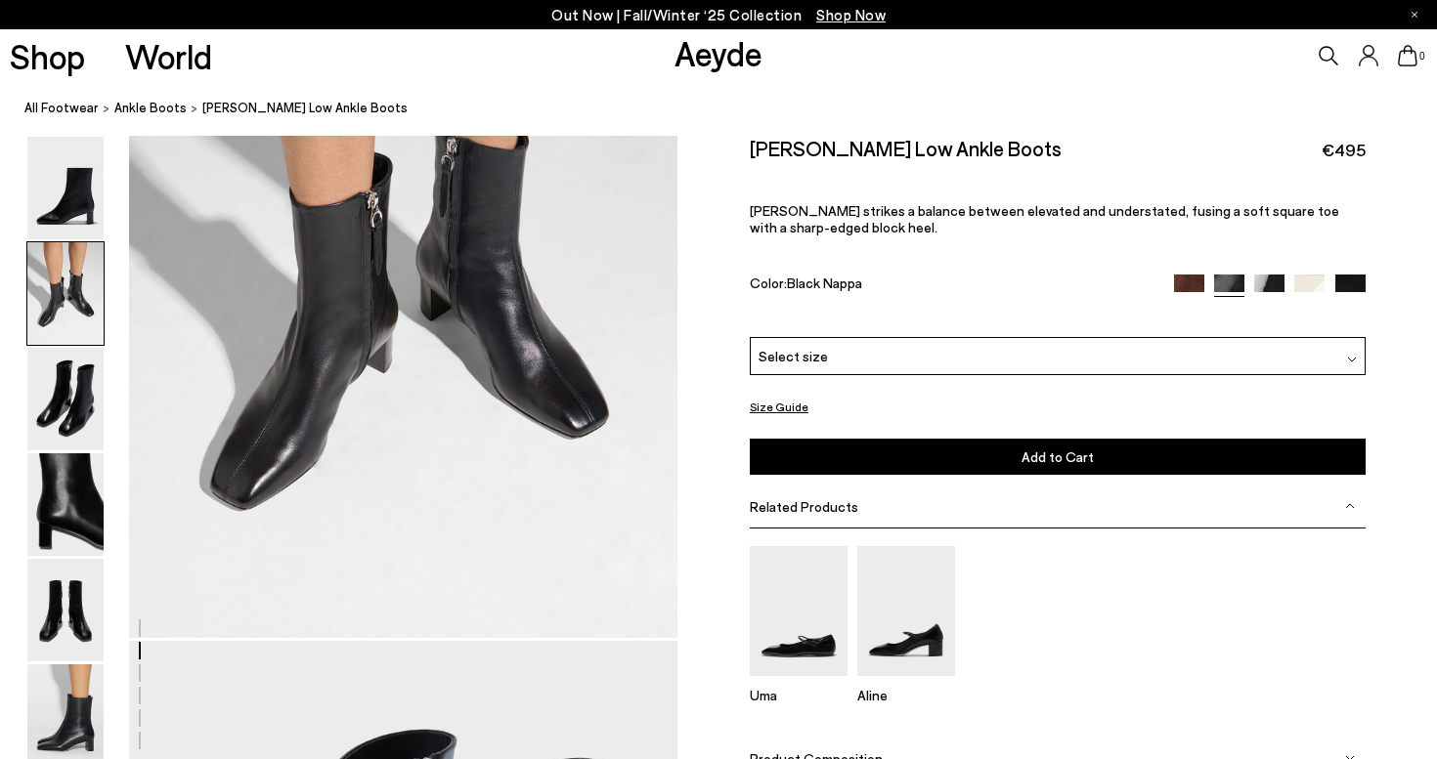
scroll to position [972, 0]
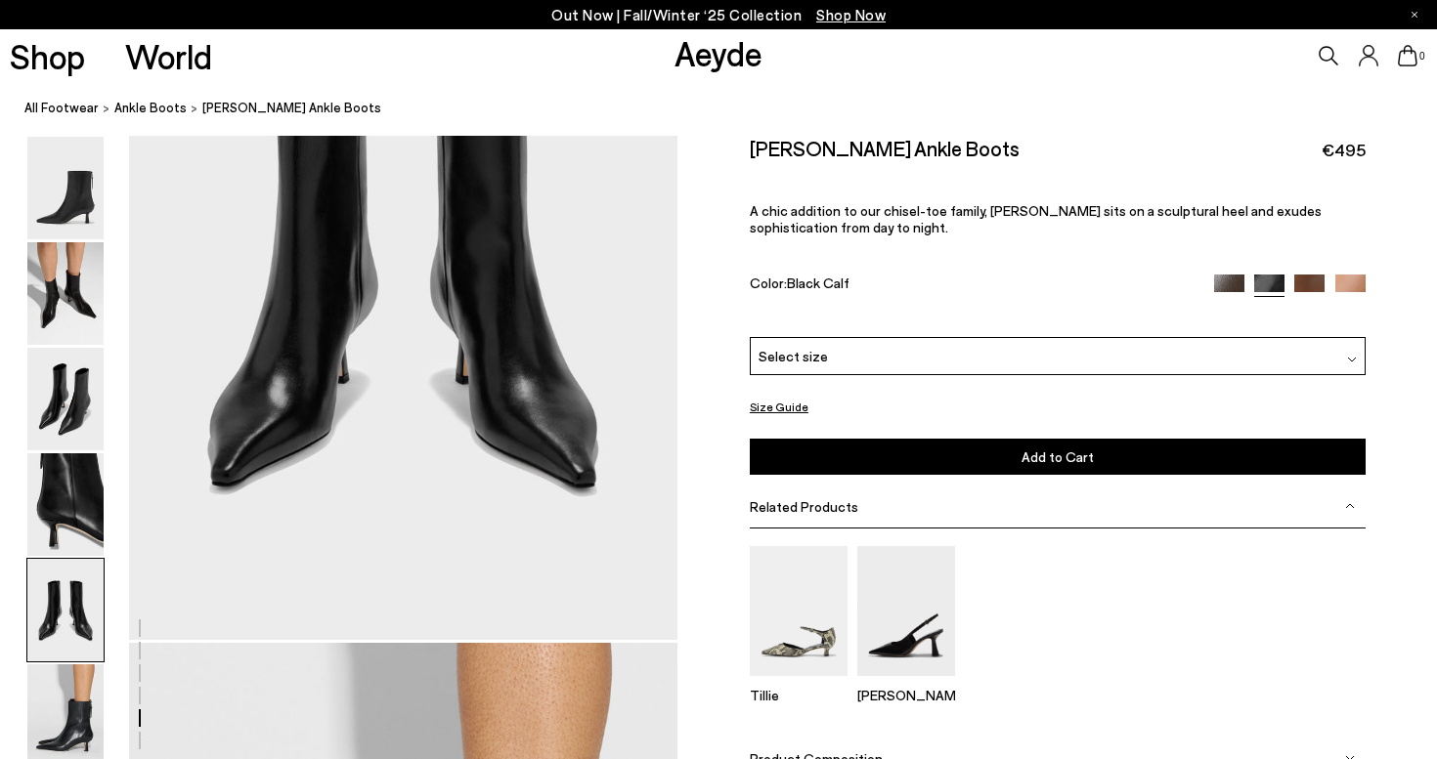
scroll to position [3091, 2]
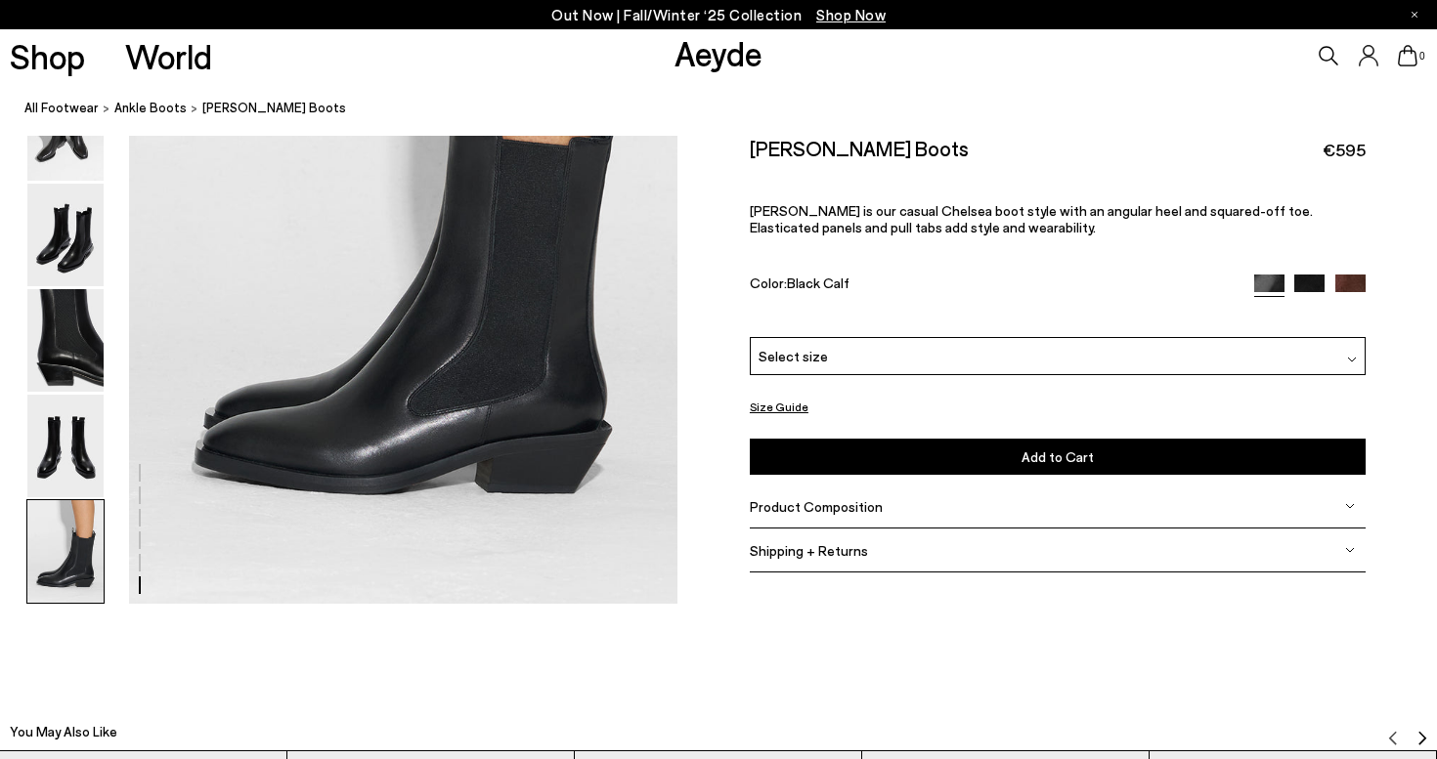
scroll to position [3938, 0]
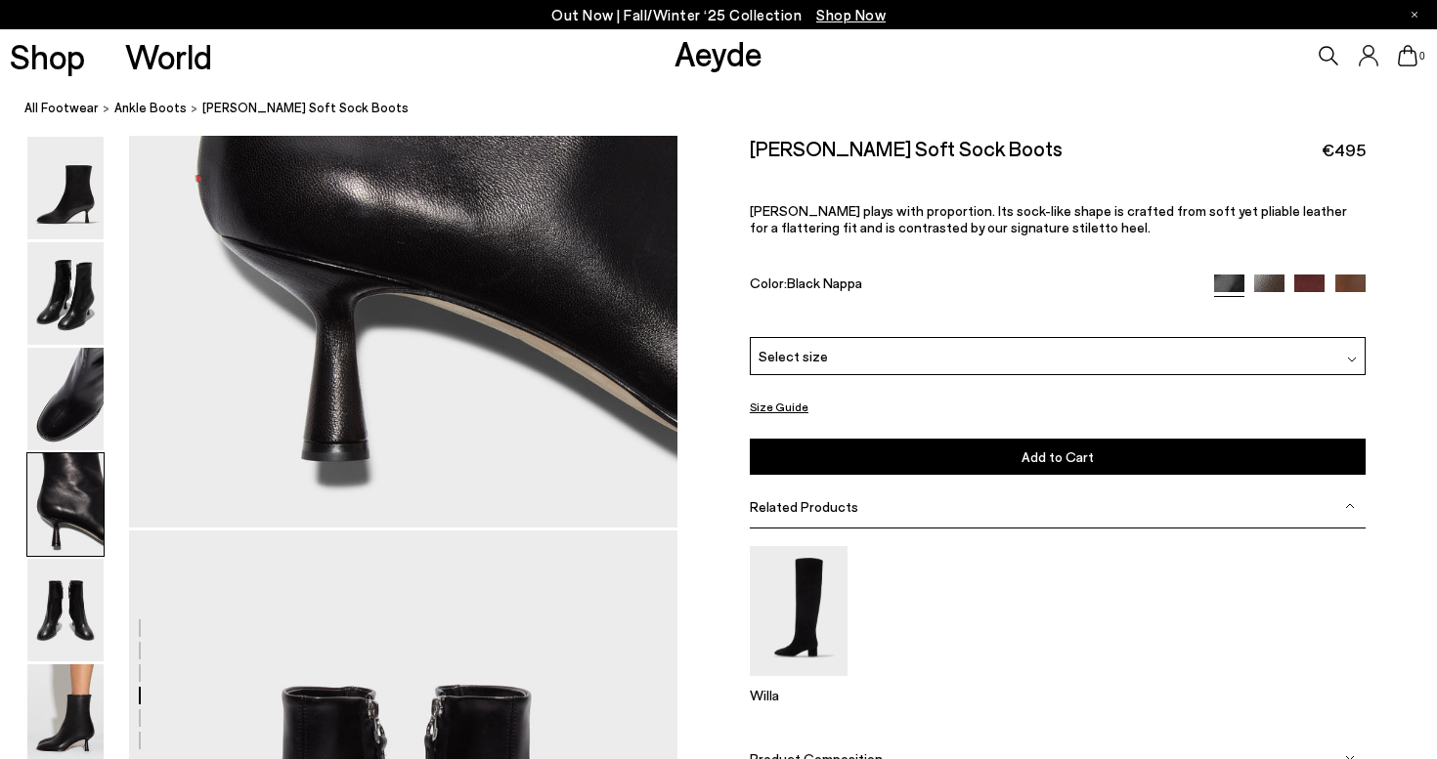
scroll to position [2626, 0]
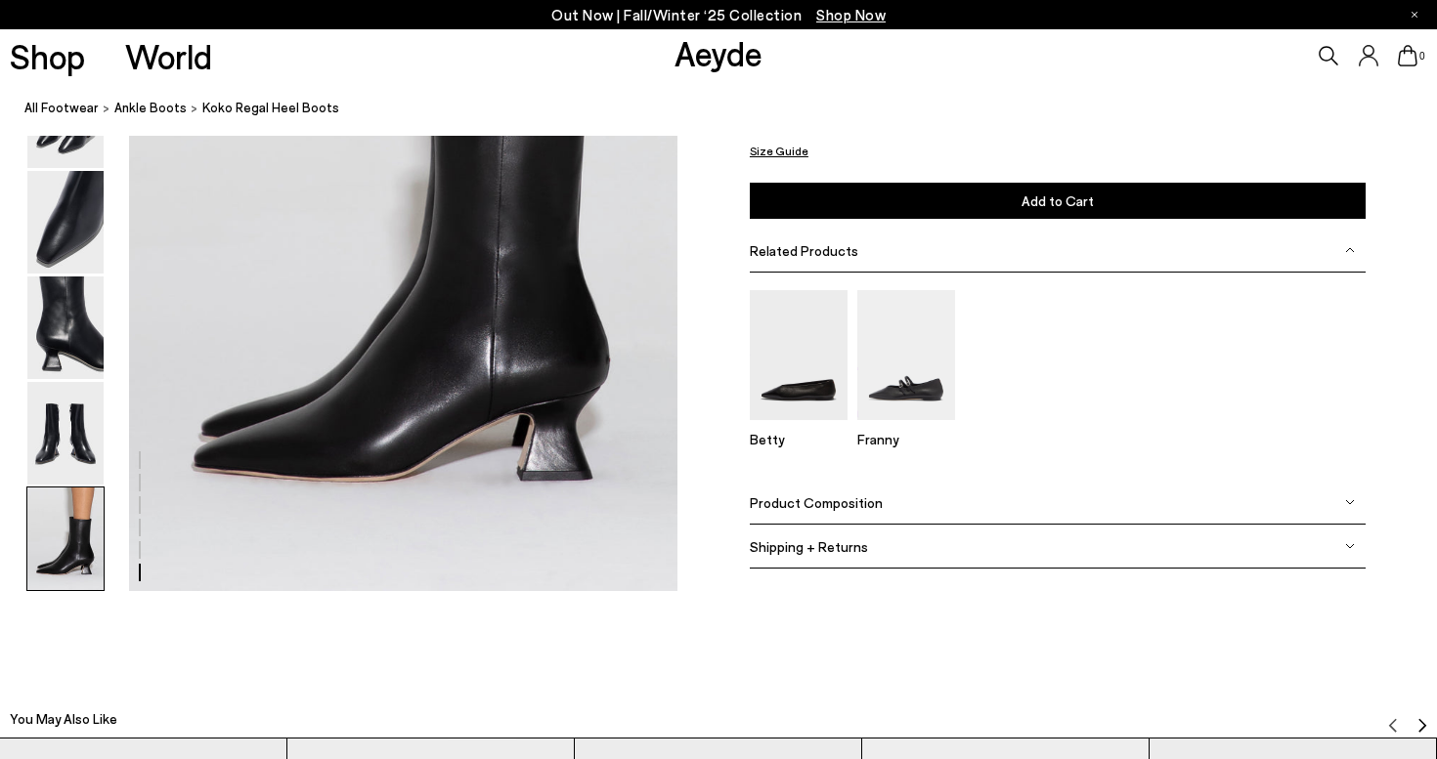
scroll to position [3949, 0]
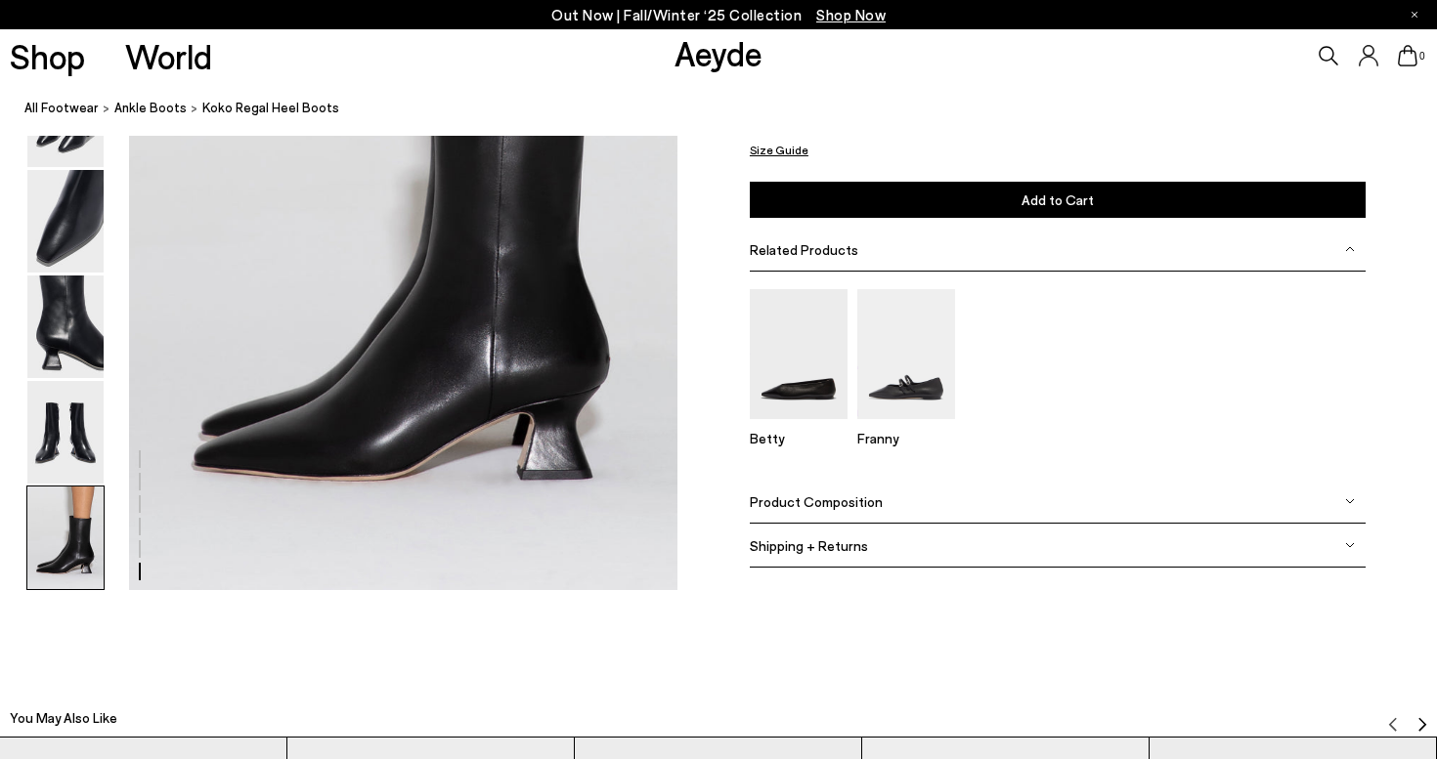
click at [811, 509] on div "Product Composition" at bounding box center [1058, 502] width 616 height 44
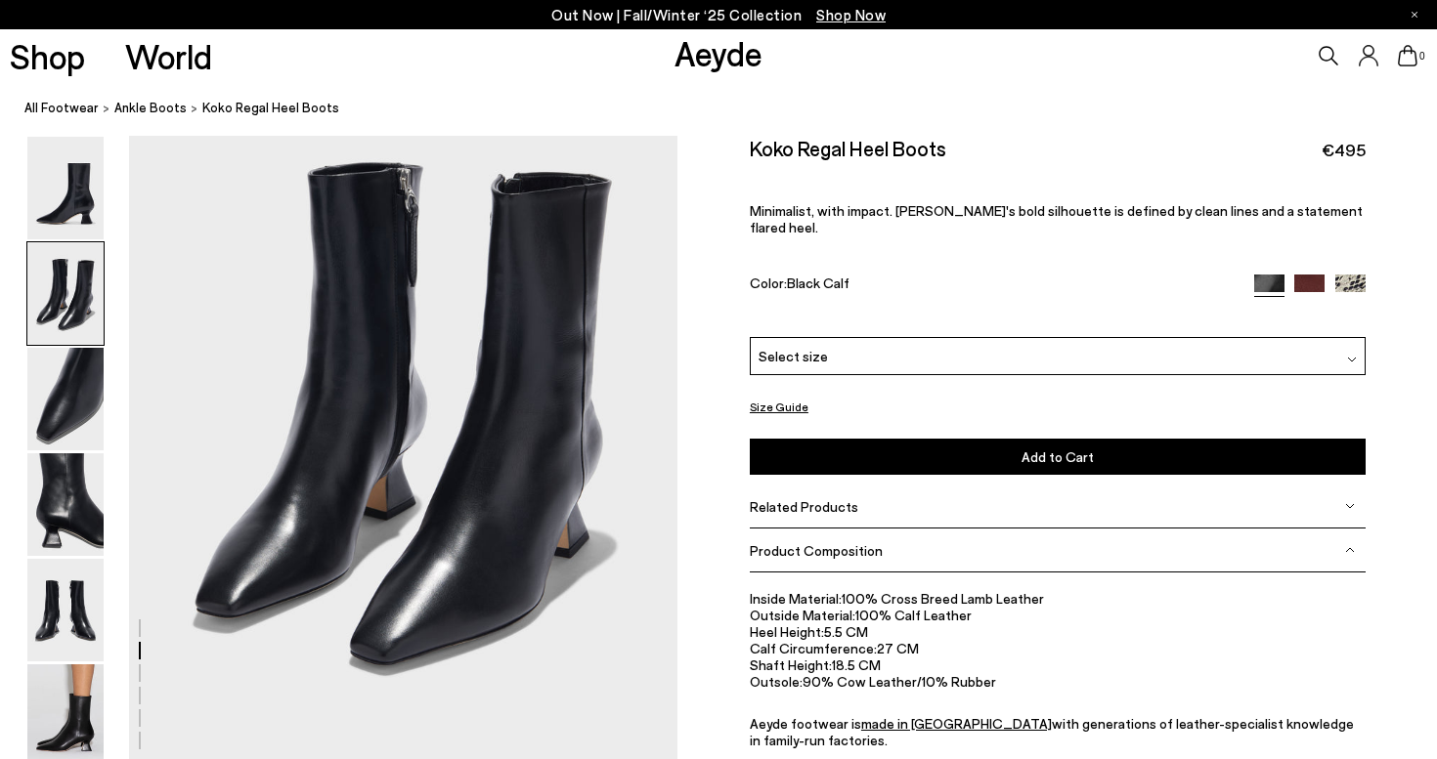
scroll to position [826, 18]
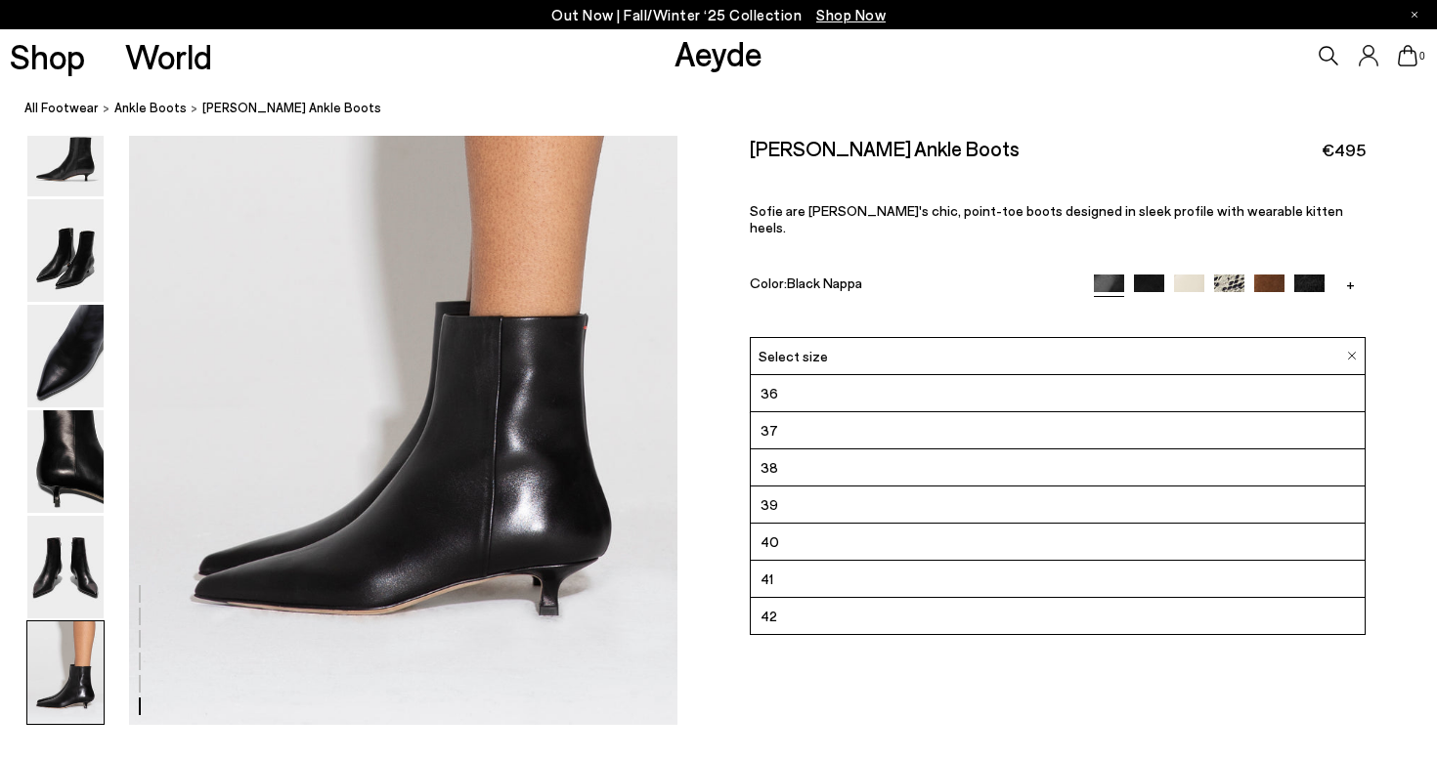
scroll to position [3793, 4]
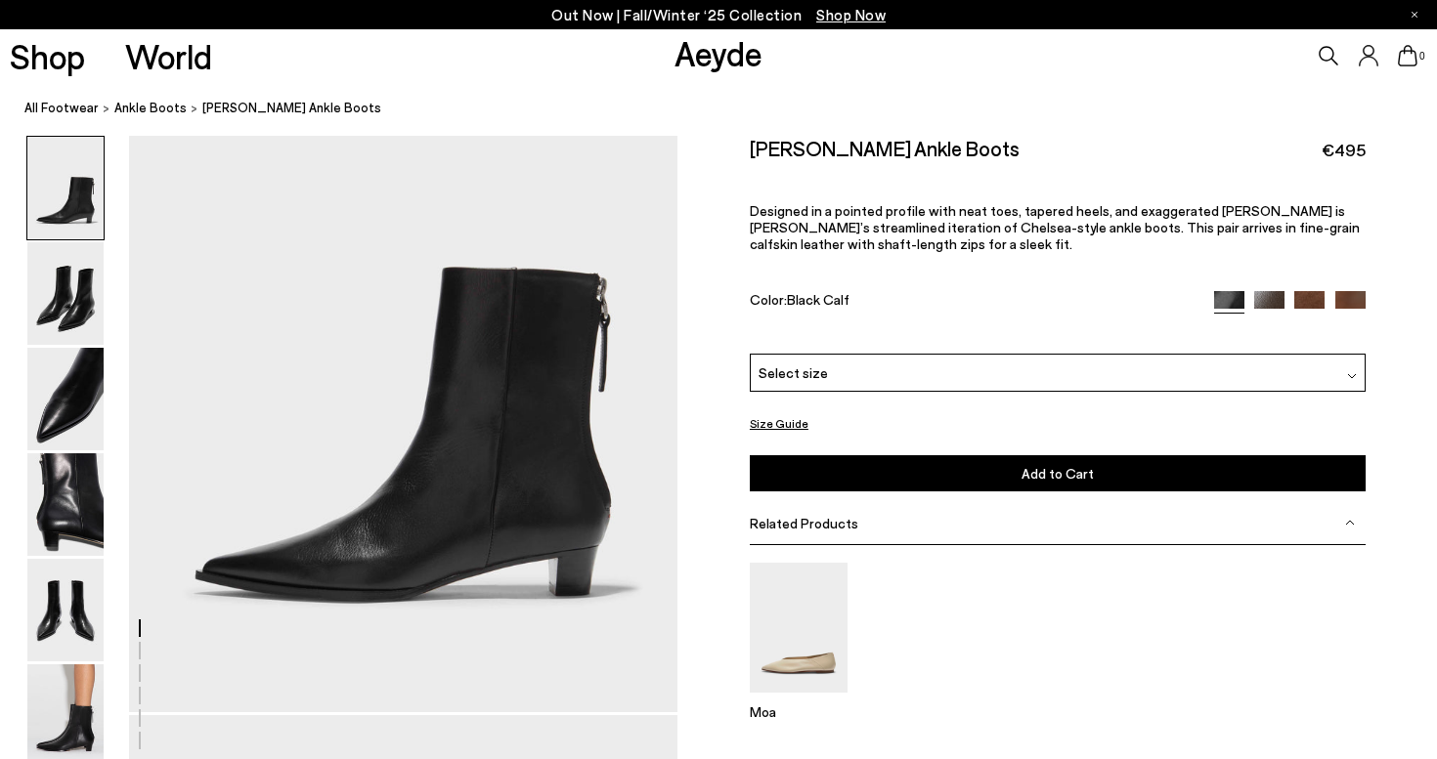
scroll to position [141, 6]
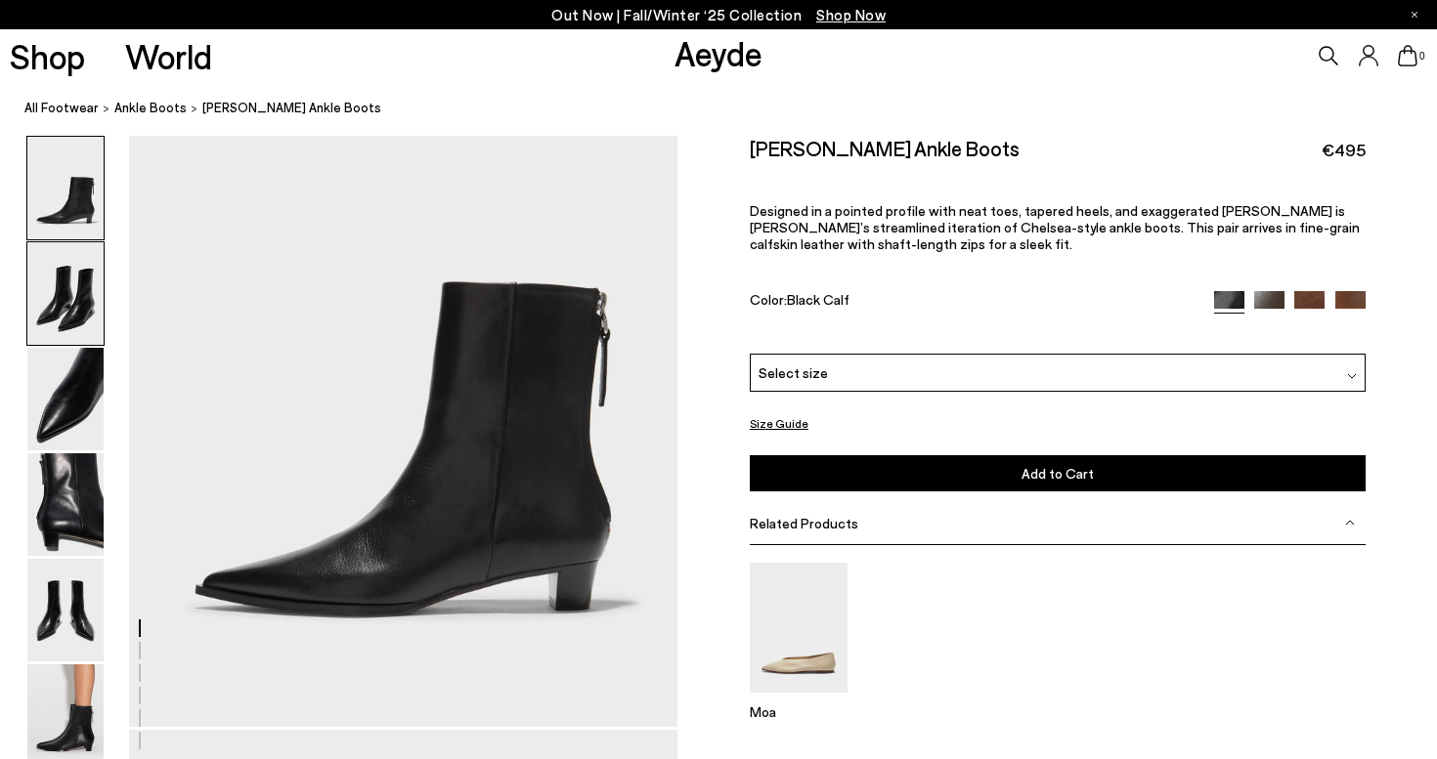
click at [69, 298] on img at bounding box center [65, 293] width 76 height 103
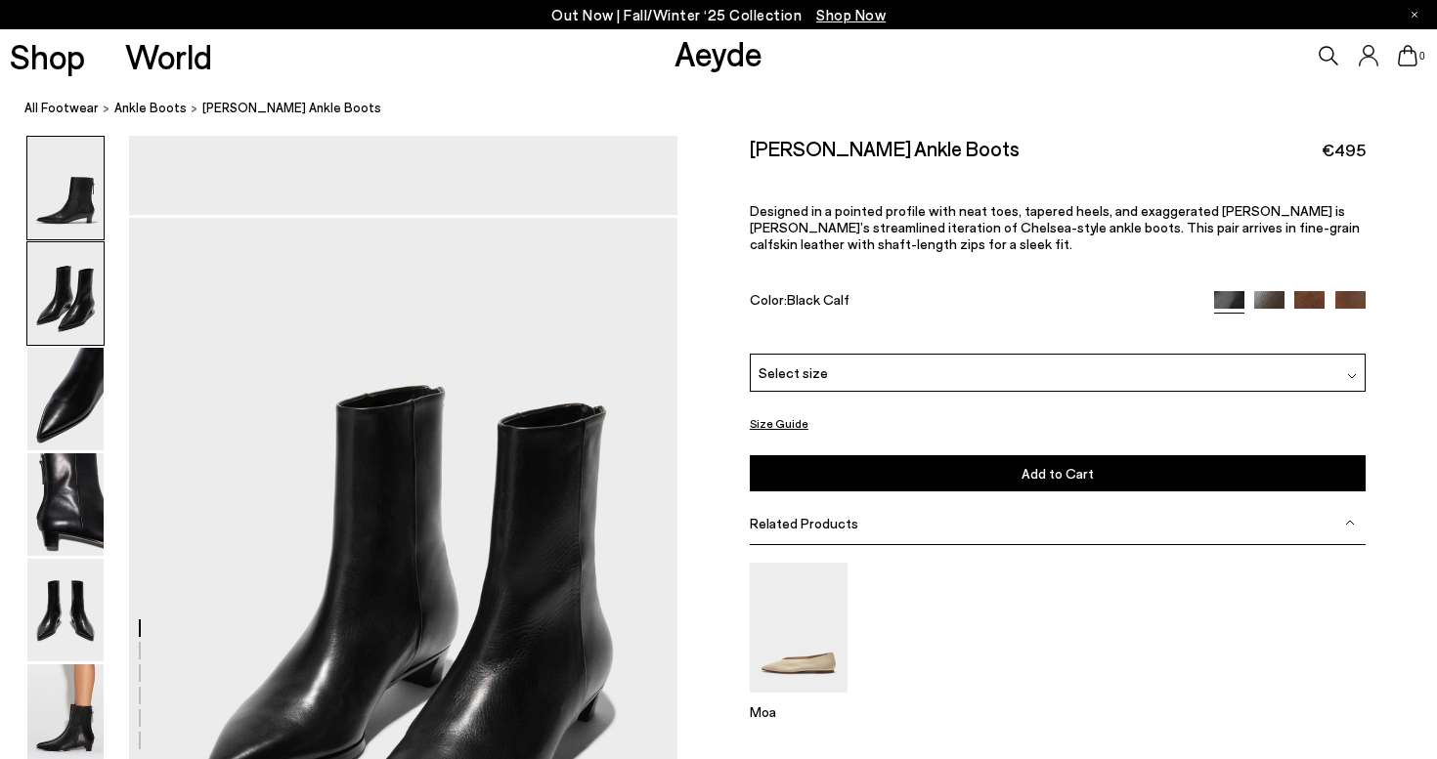
scroll to position [735, 6]
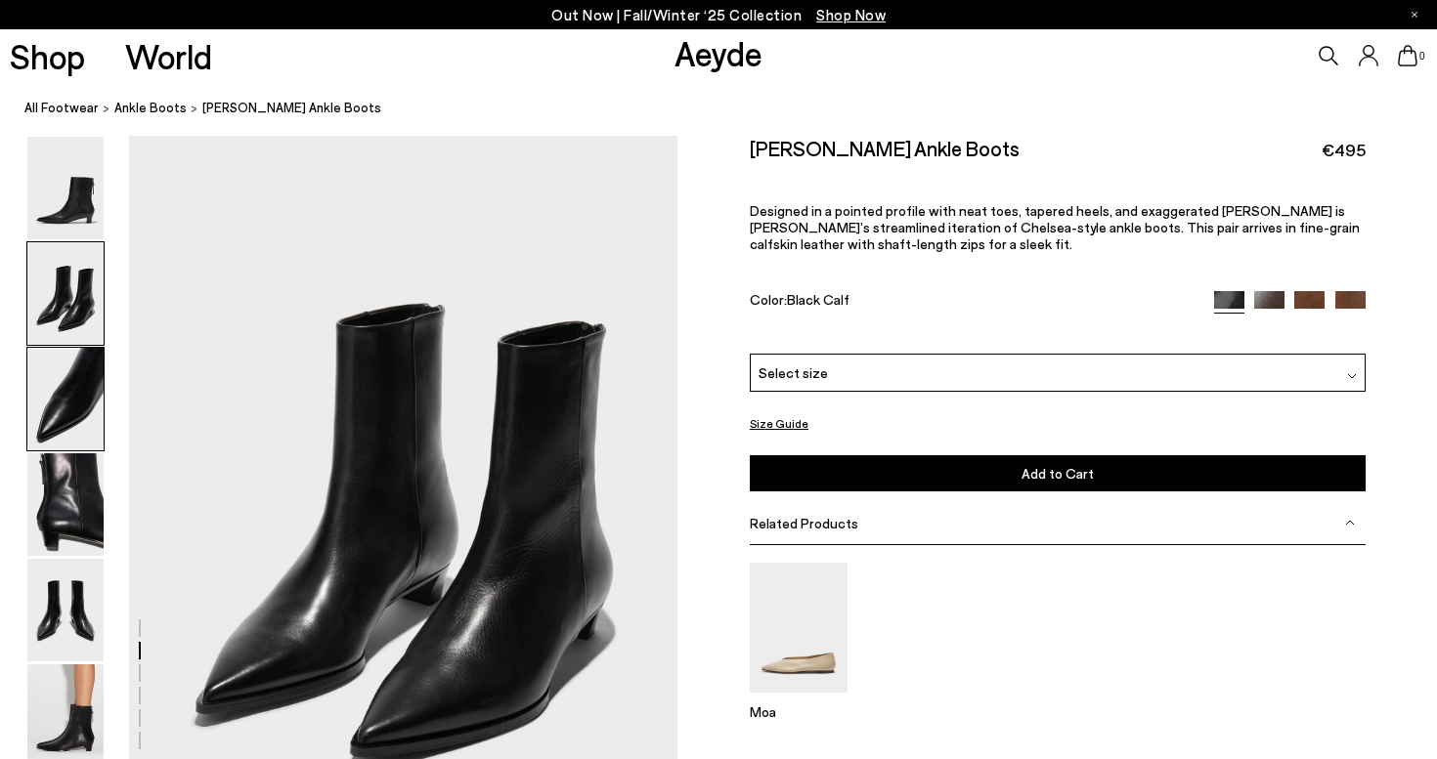
click at [78, 348] on img at bounding box center [65, 399] width 76 height 103
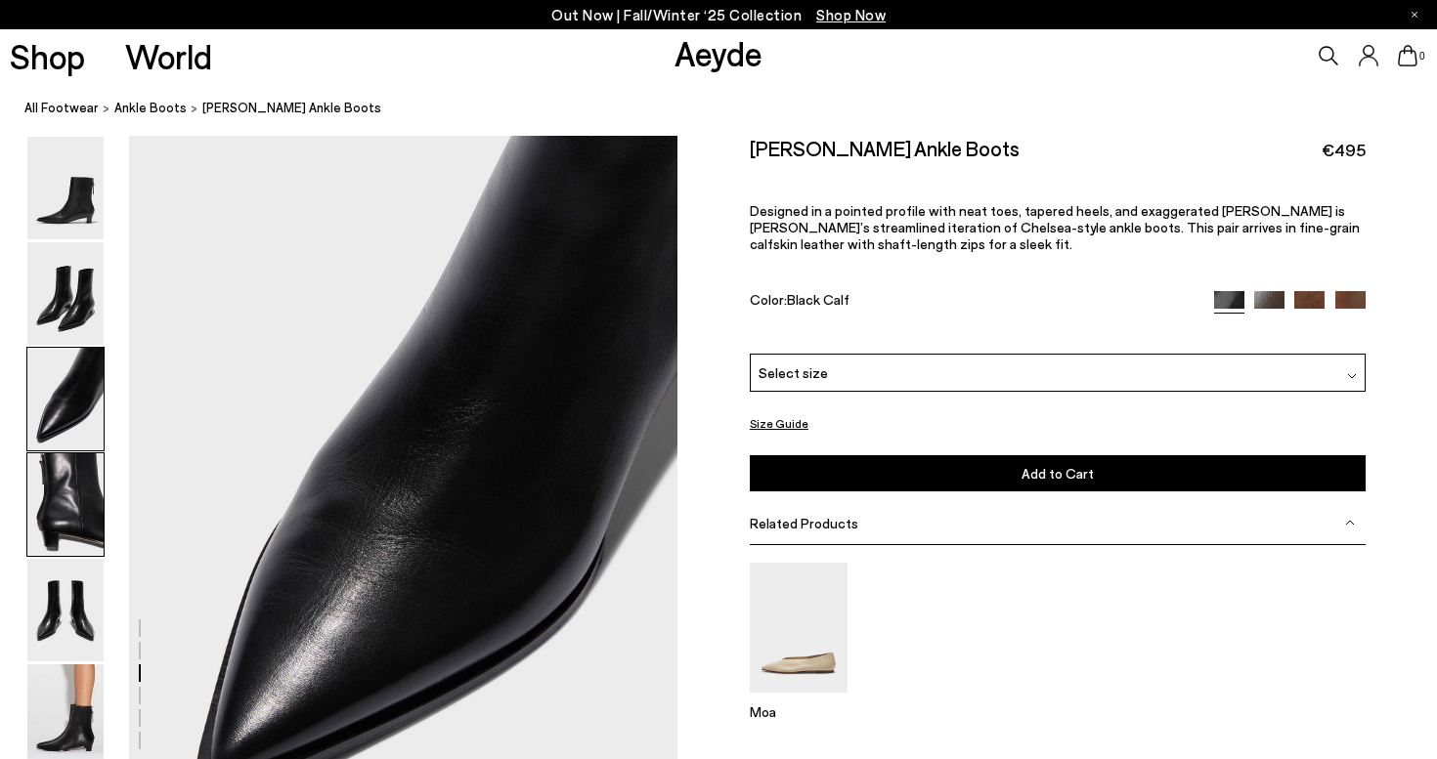
click at [82, 475] on img at bounding box center [65, 504] width 76 height 103
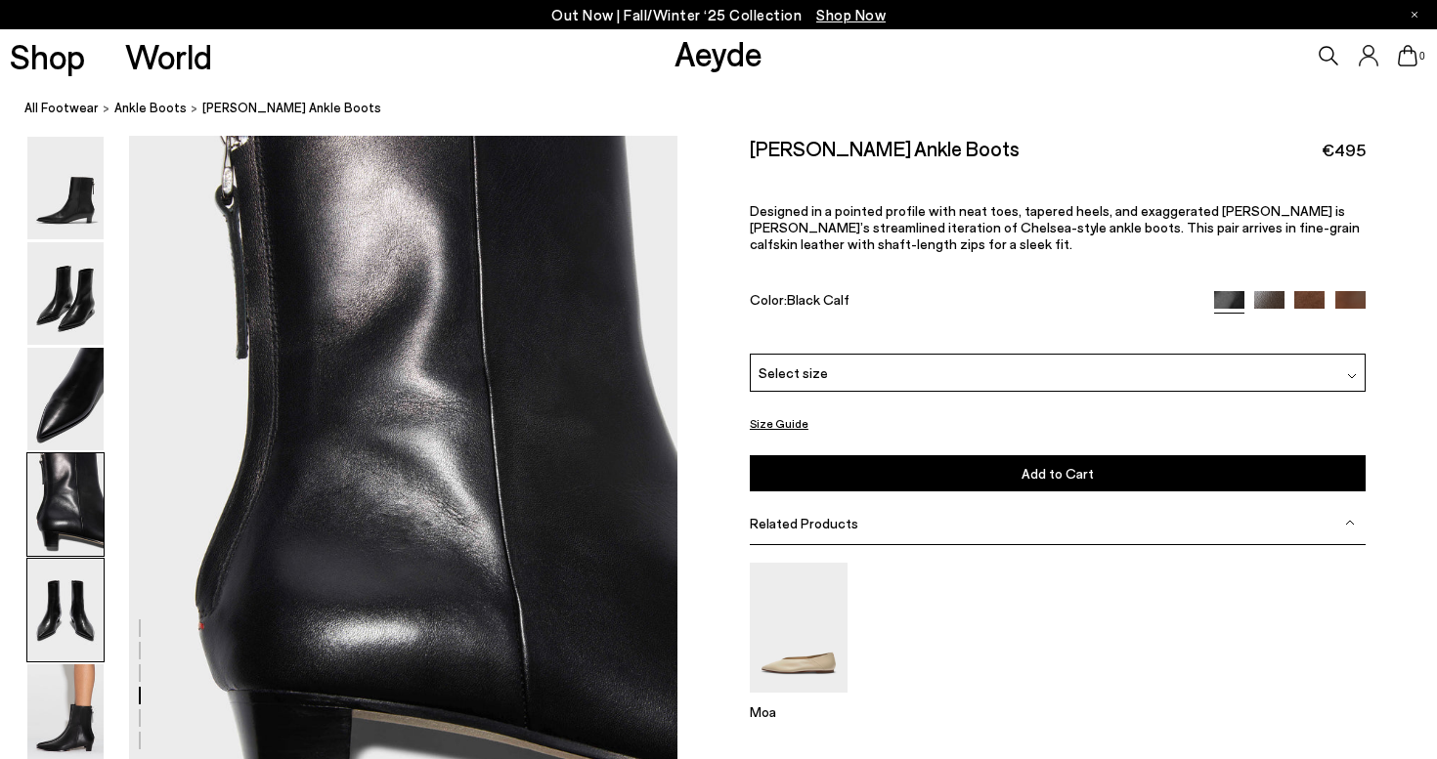
click at [54, 588] on img at bounding box center [65, 610] width 76 height 103
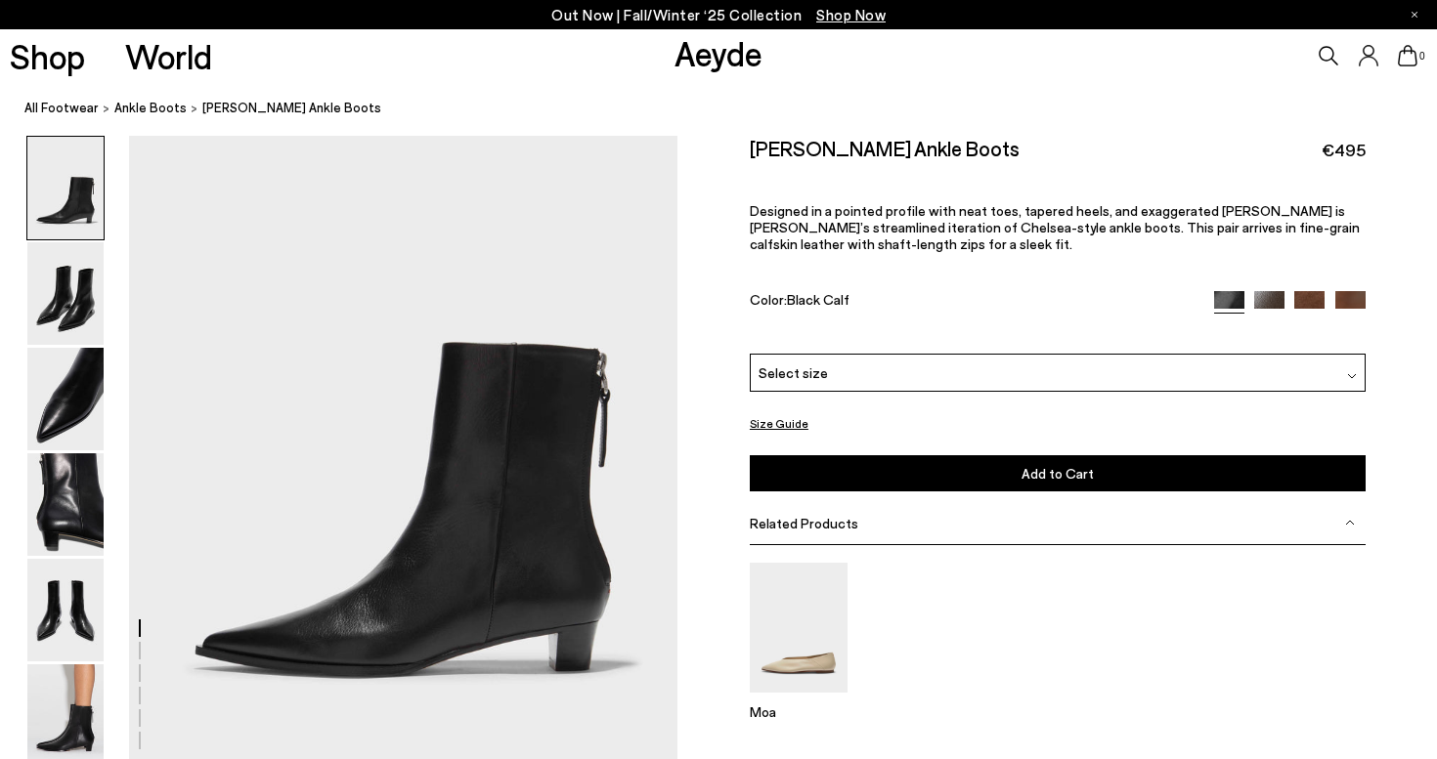
scroll to position [95, 4]
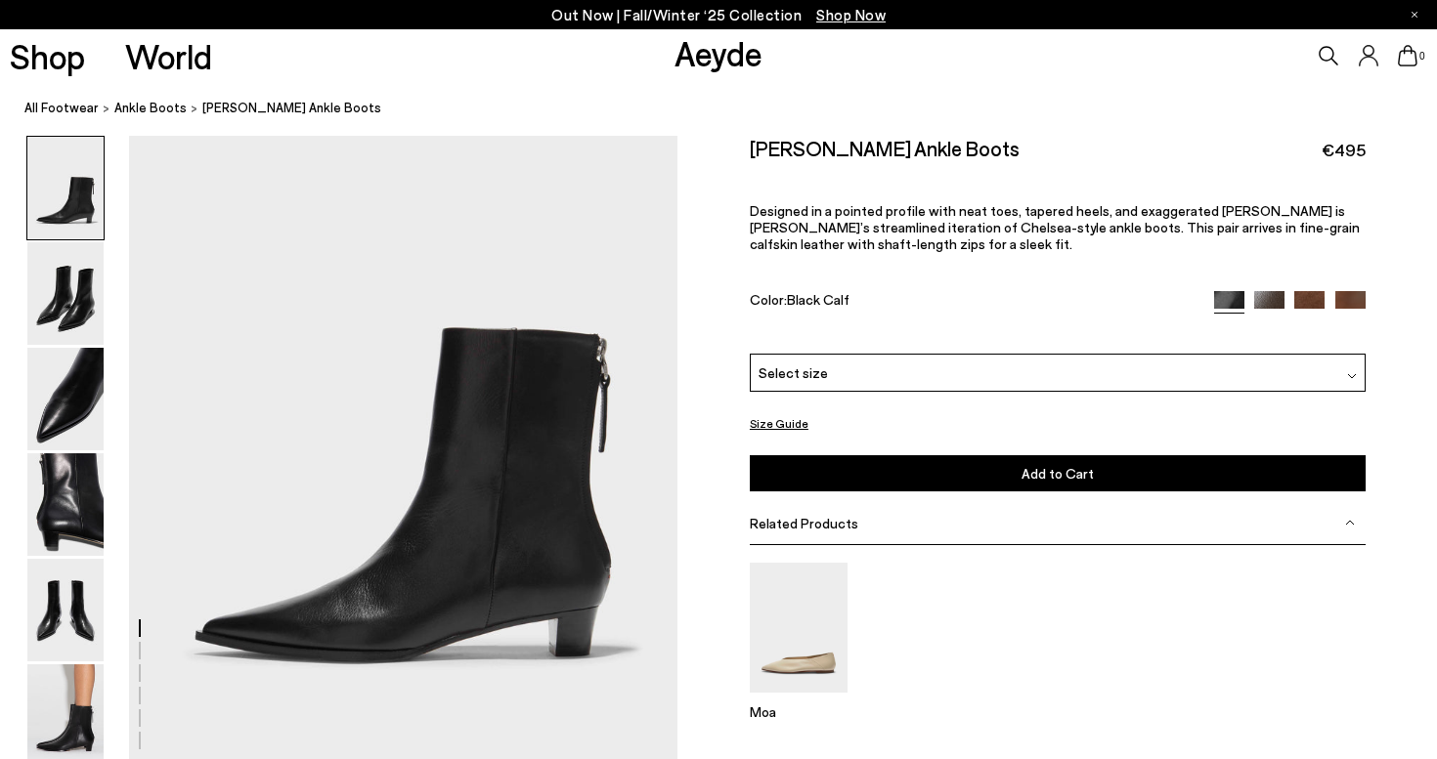
click at [876, 382] on div "Select size" at bounding box center [1058, 373] width 616 height 38
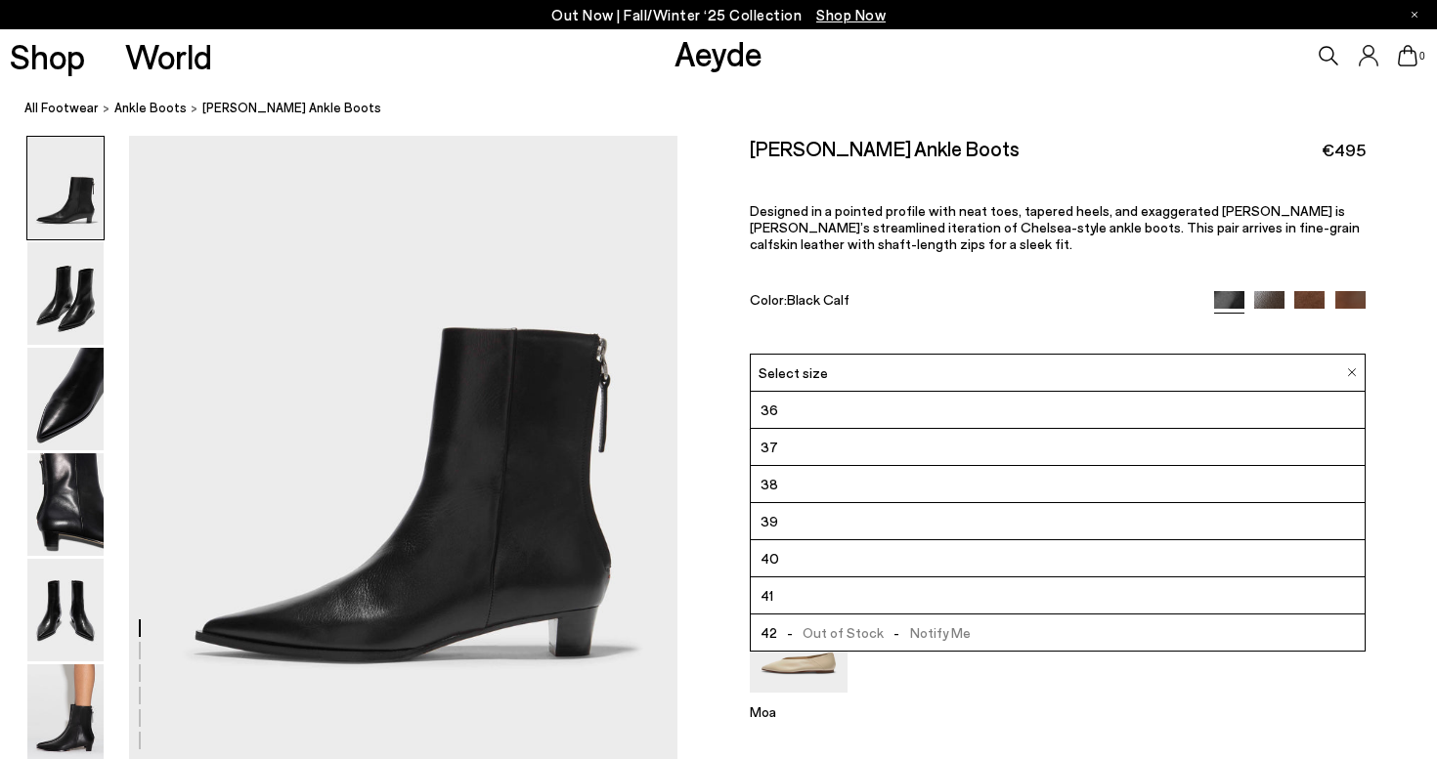
click at [807, 593] on li "41" at bounding box center [1058, 596] width 614 height 37
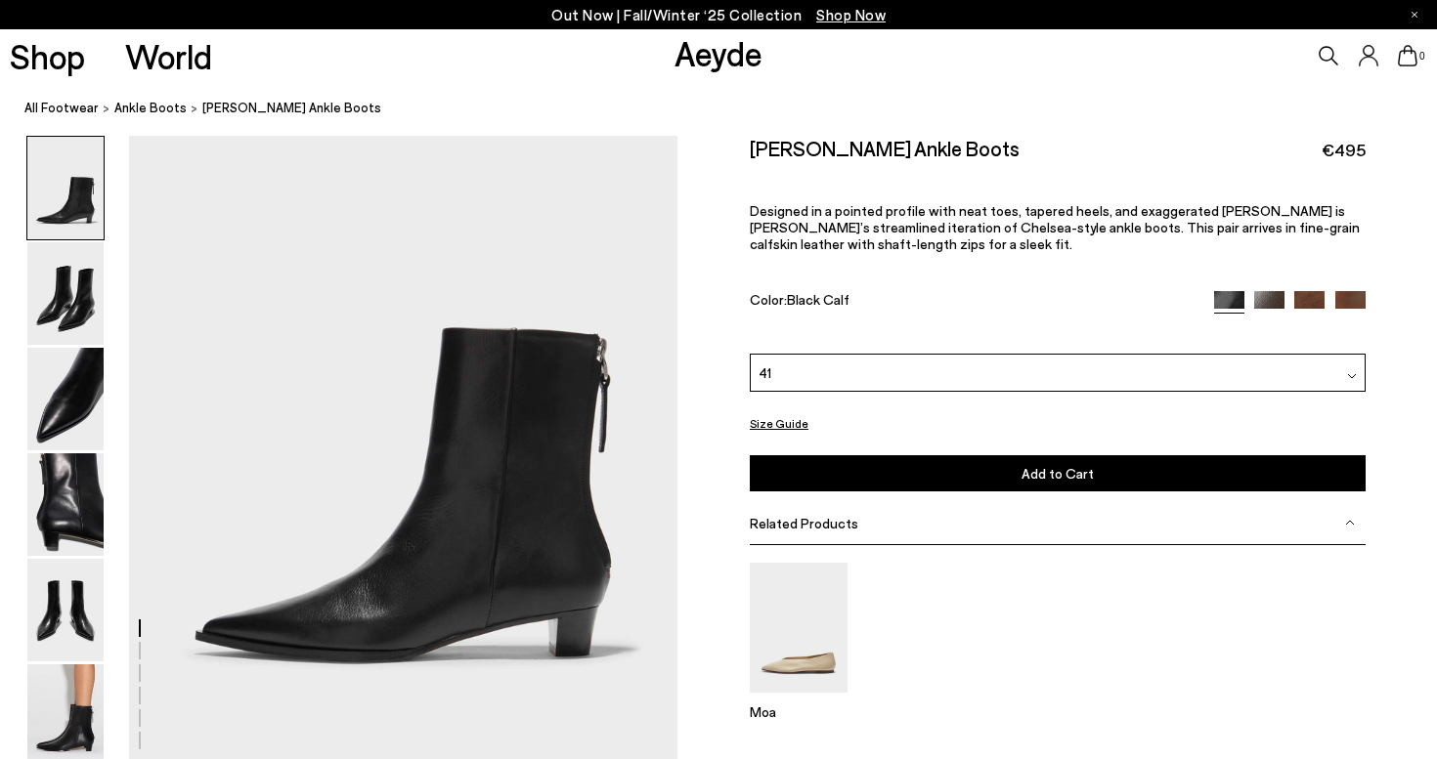
click at [937, 471] on button "Add to Cart Select a Size First" at bounding box center [1058, 473] width 616 height 36
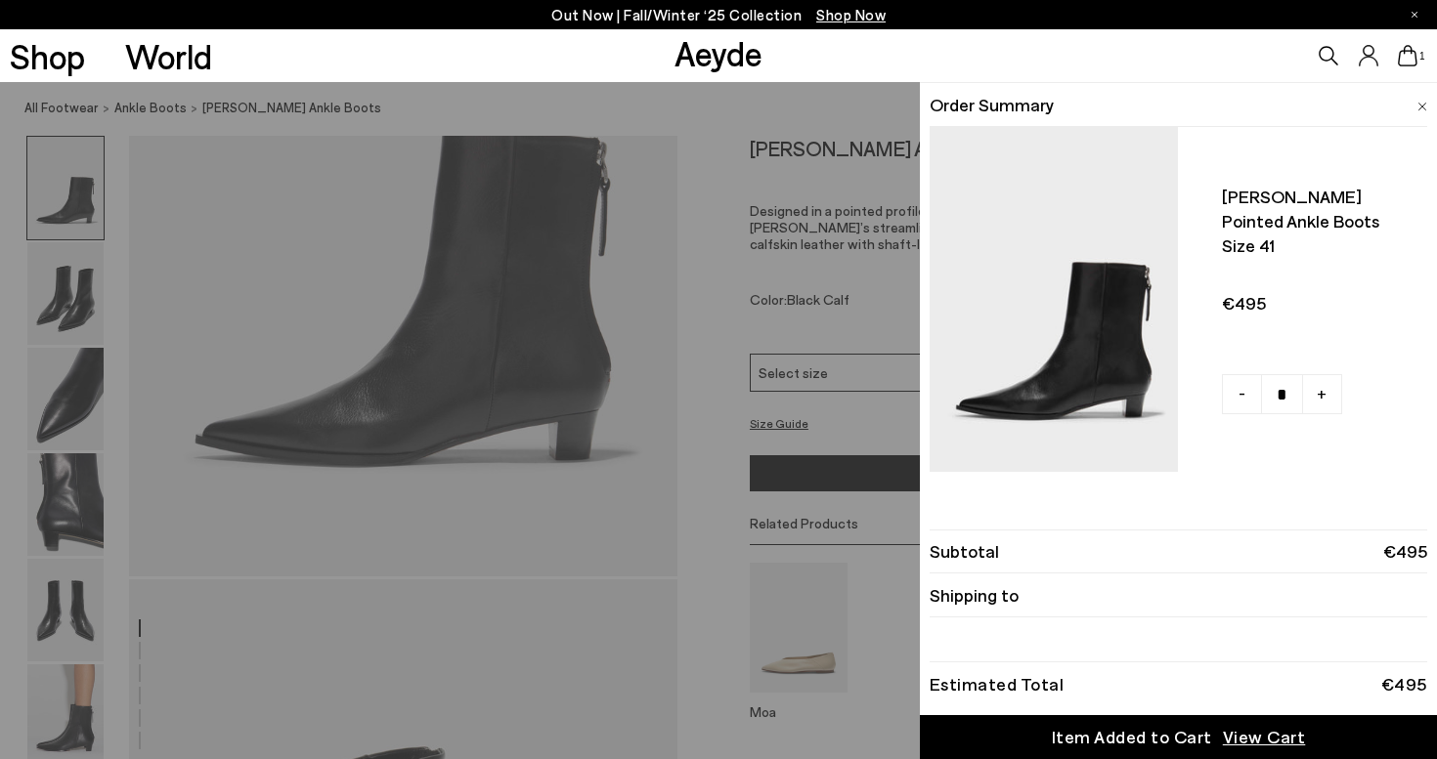
scroll to position [297, 4]
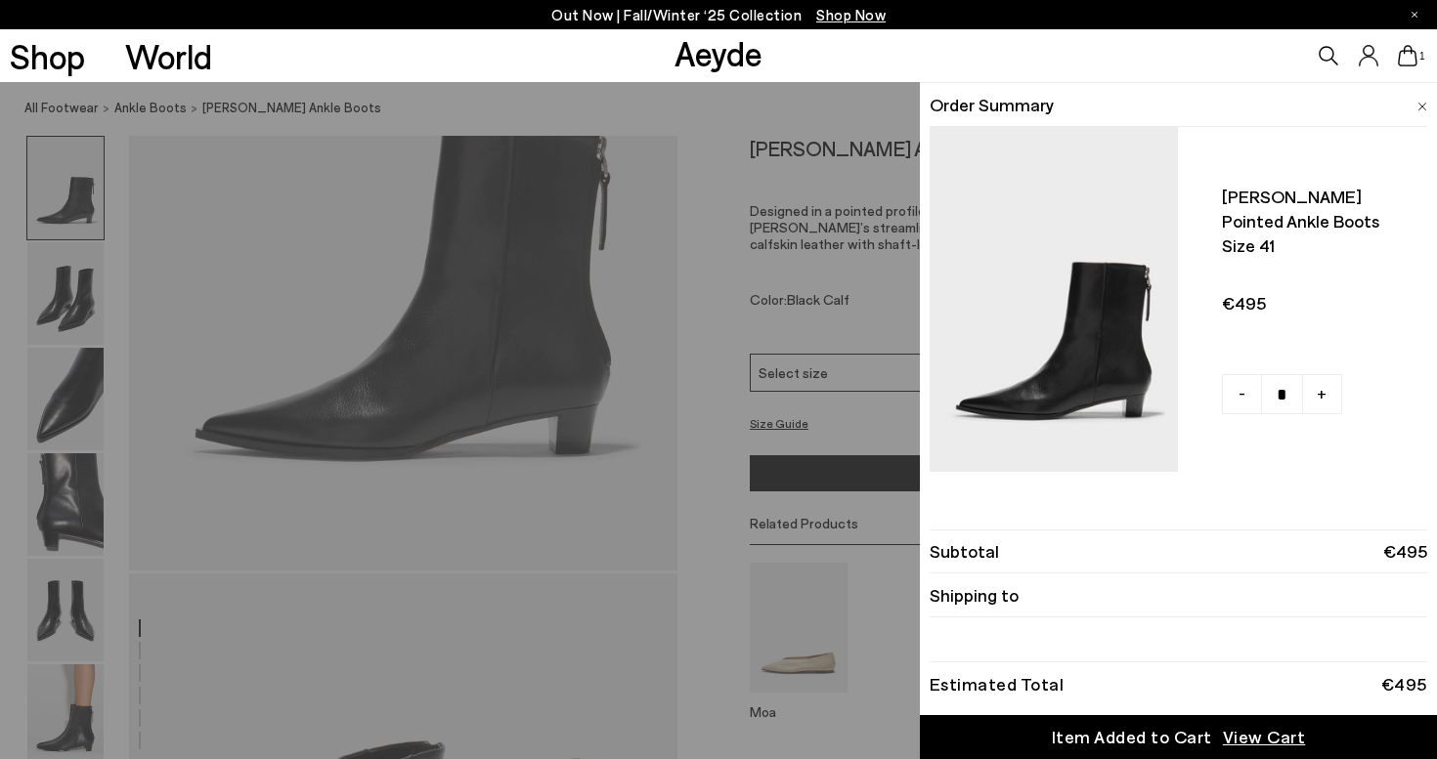
click at [968, 597] on span "Shipping to" at bounding box center [973, 595] width 89 height 24
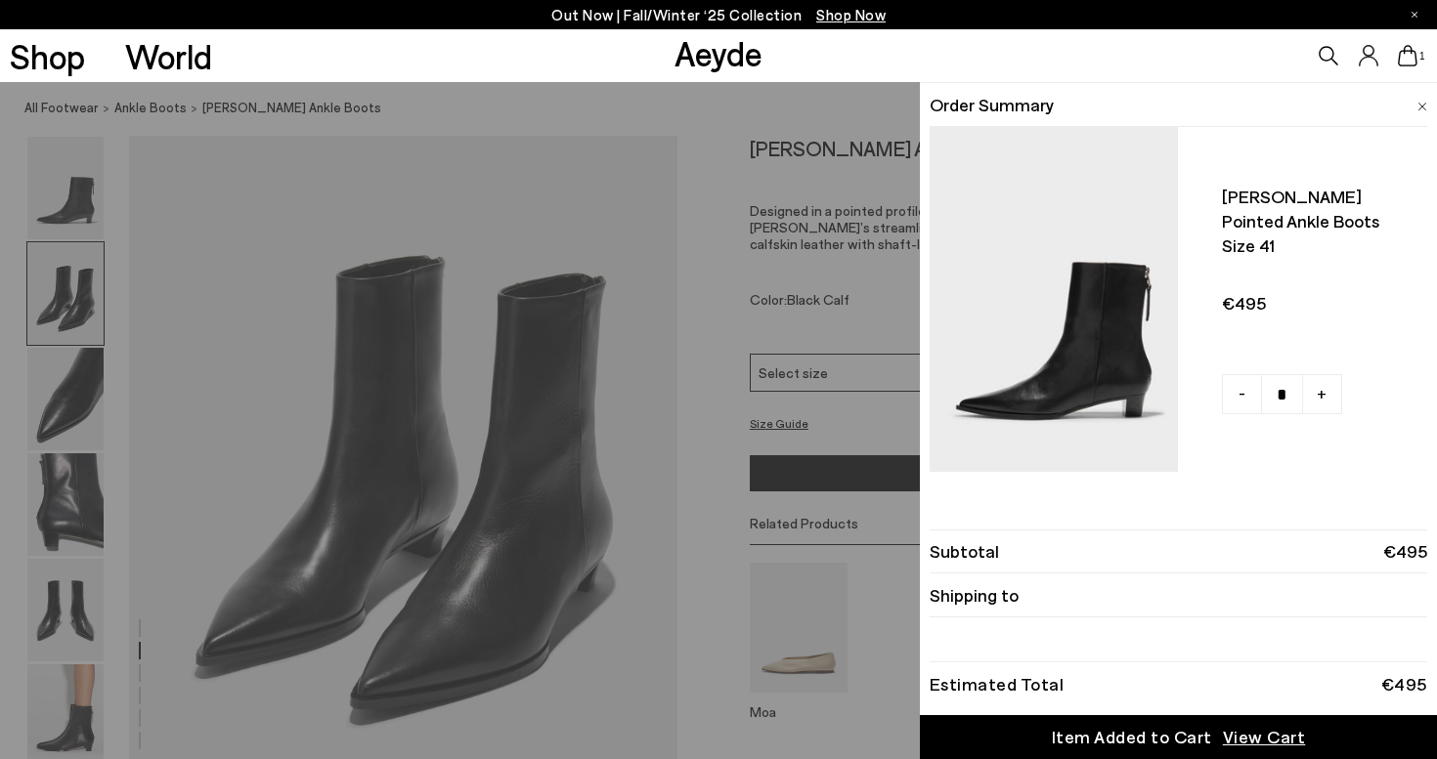
scroll to position [794, 3]
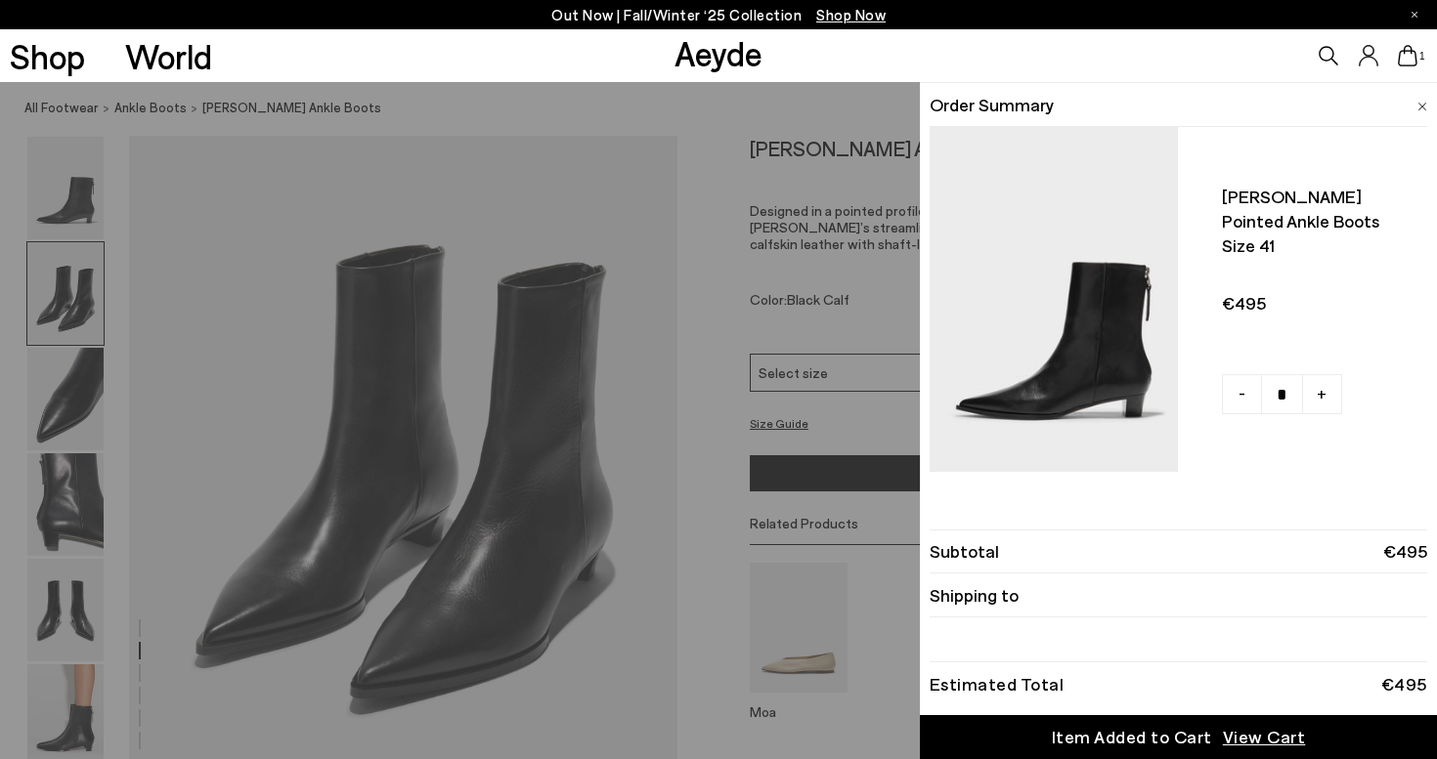
click at [1245, 740] on span "View Cart" at bounding box center [1264, 737] width 83 height 24
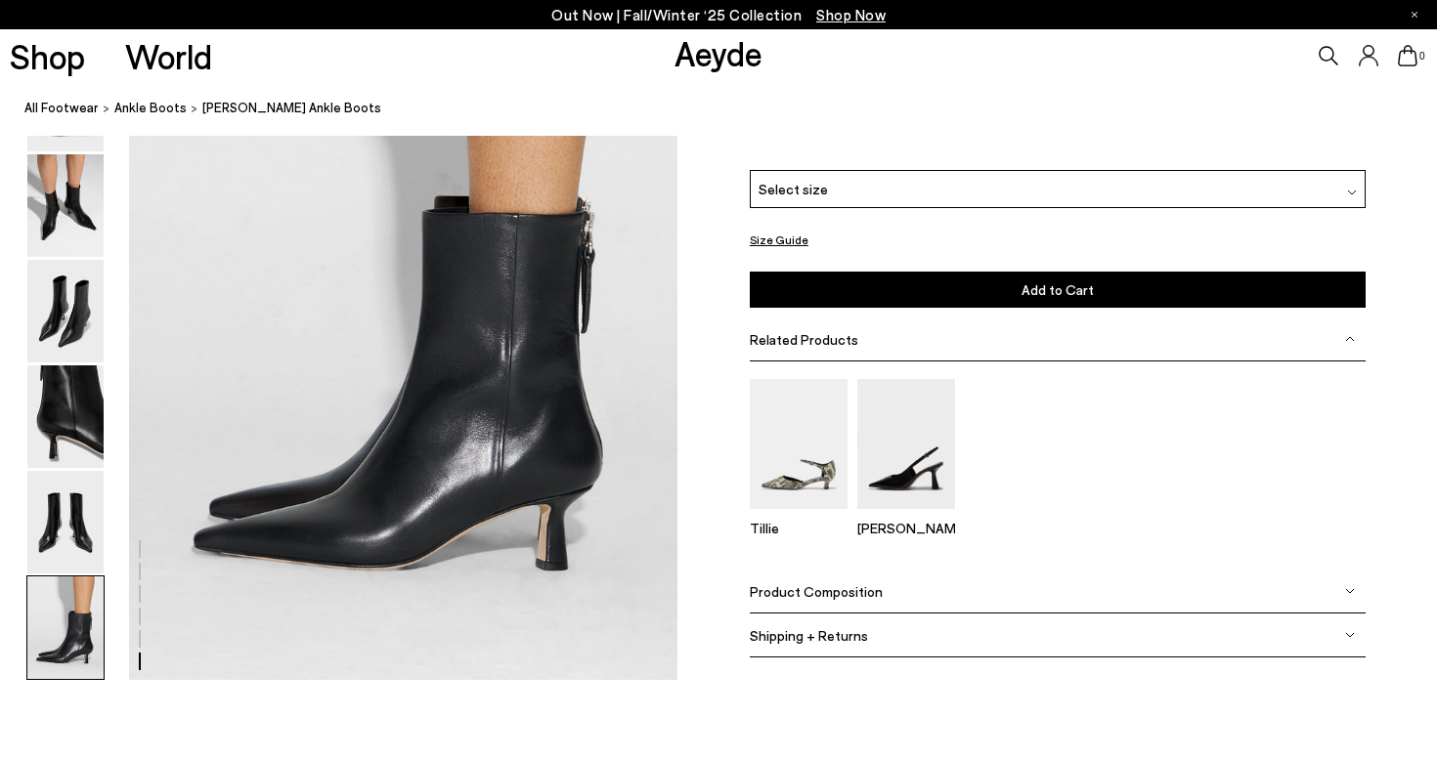
scroll to position [3863, 1]
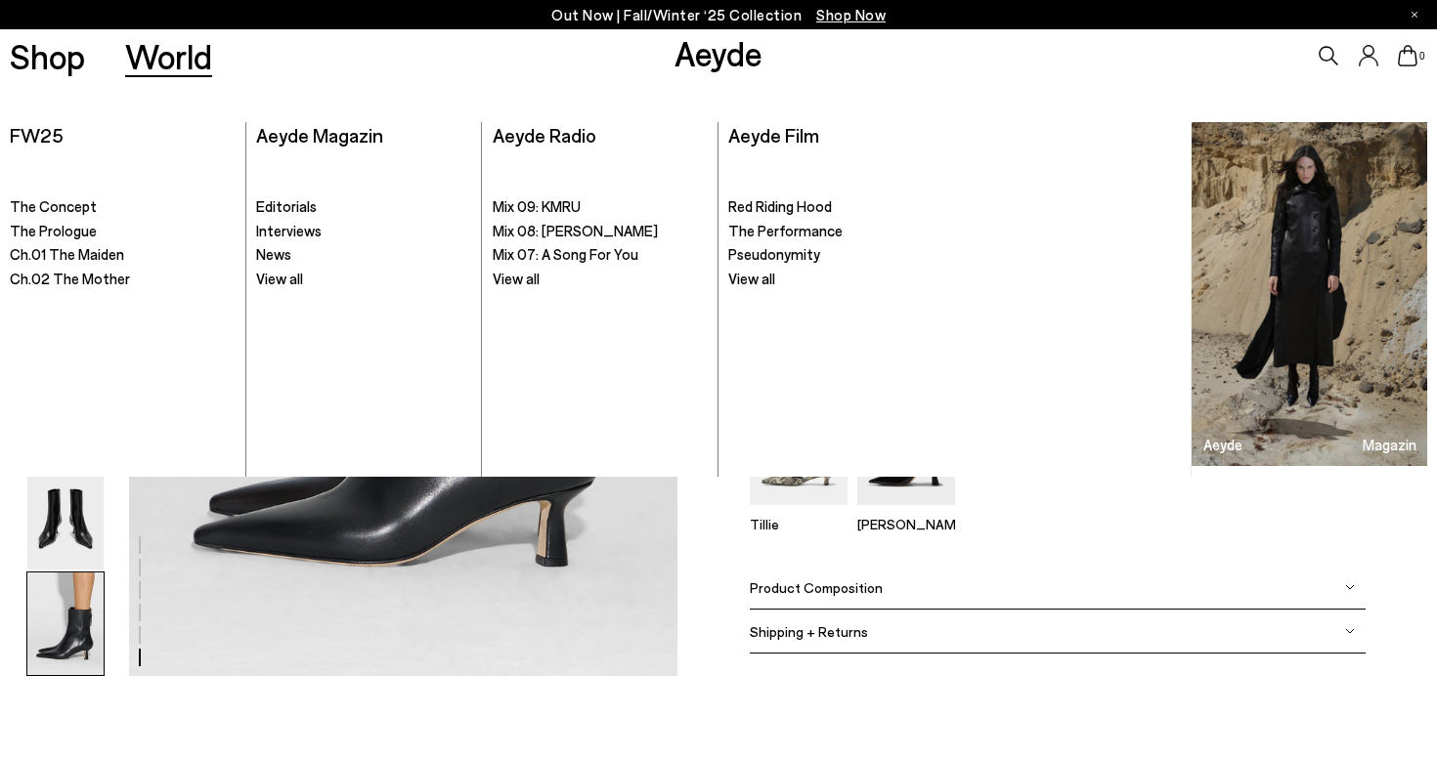
click at [157, 0] on div "Out Now | Fall/Winter ‘25 Collection Shop Now" at bounding box center [718, 14] width 1437 height 29
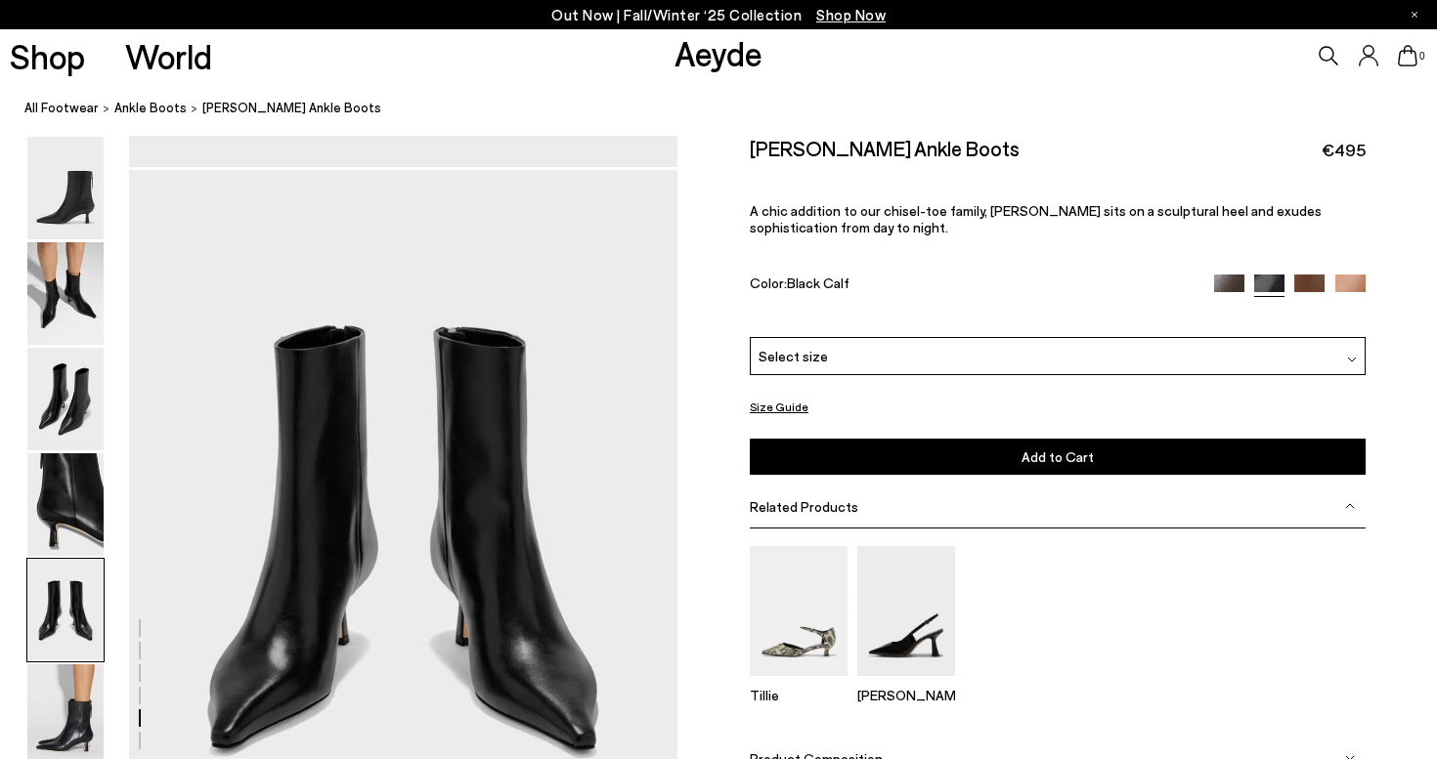
scroll to position [3021, 0]
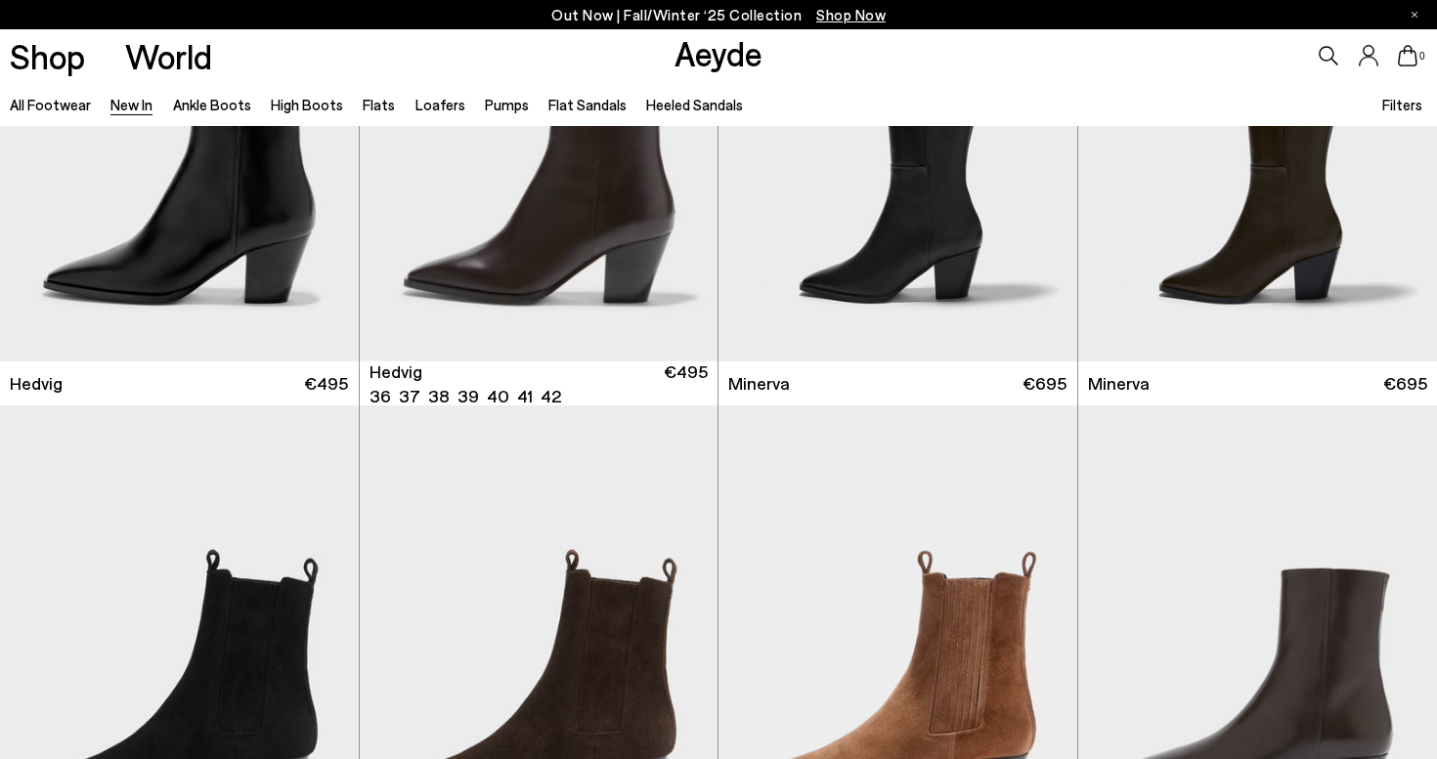
scroll to position [219, 0]
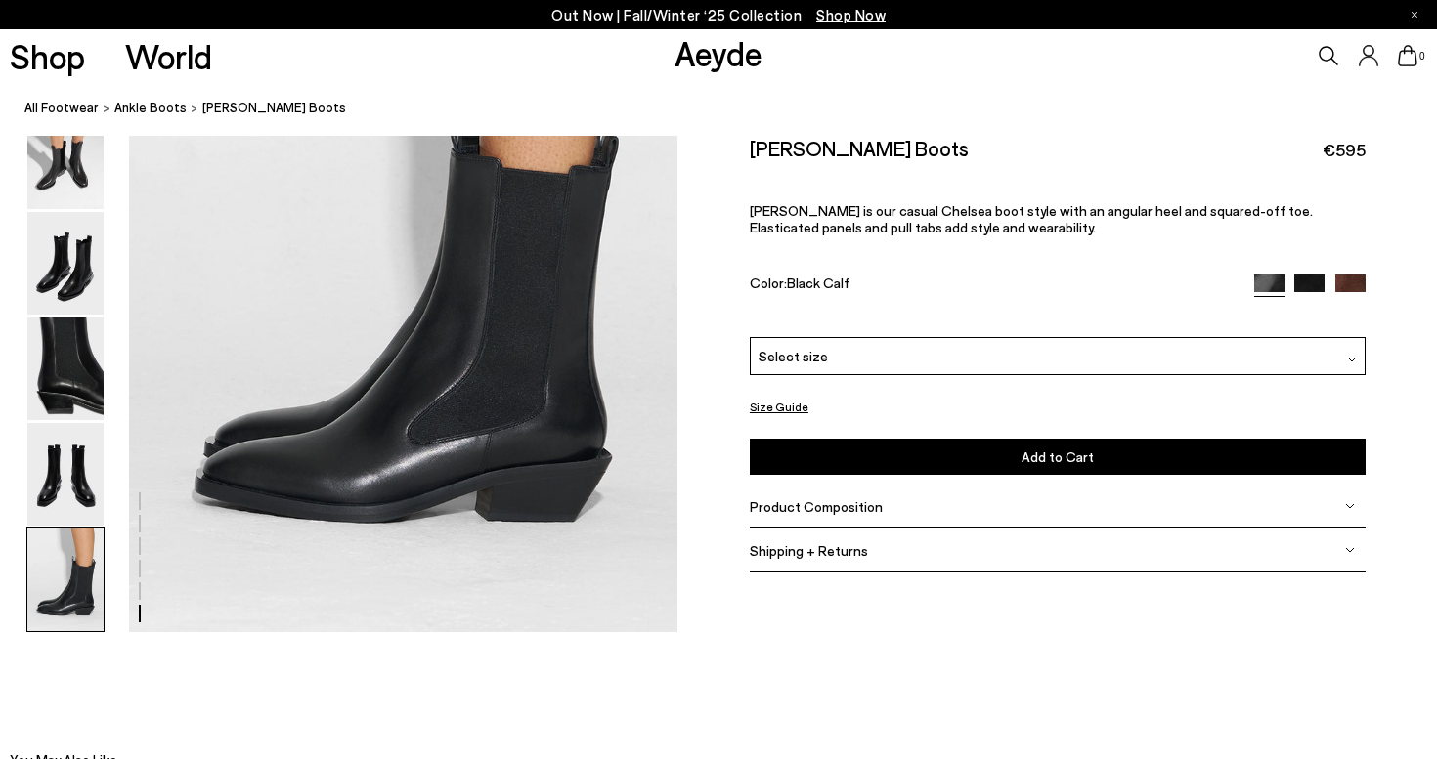
scroll to position [3908, 0]
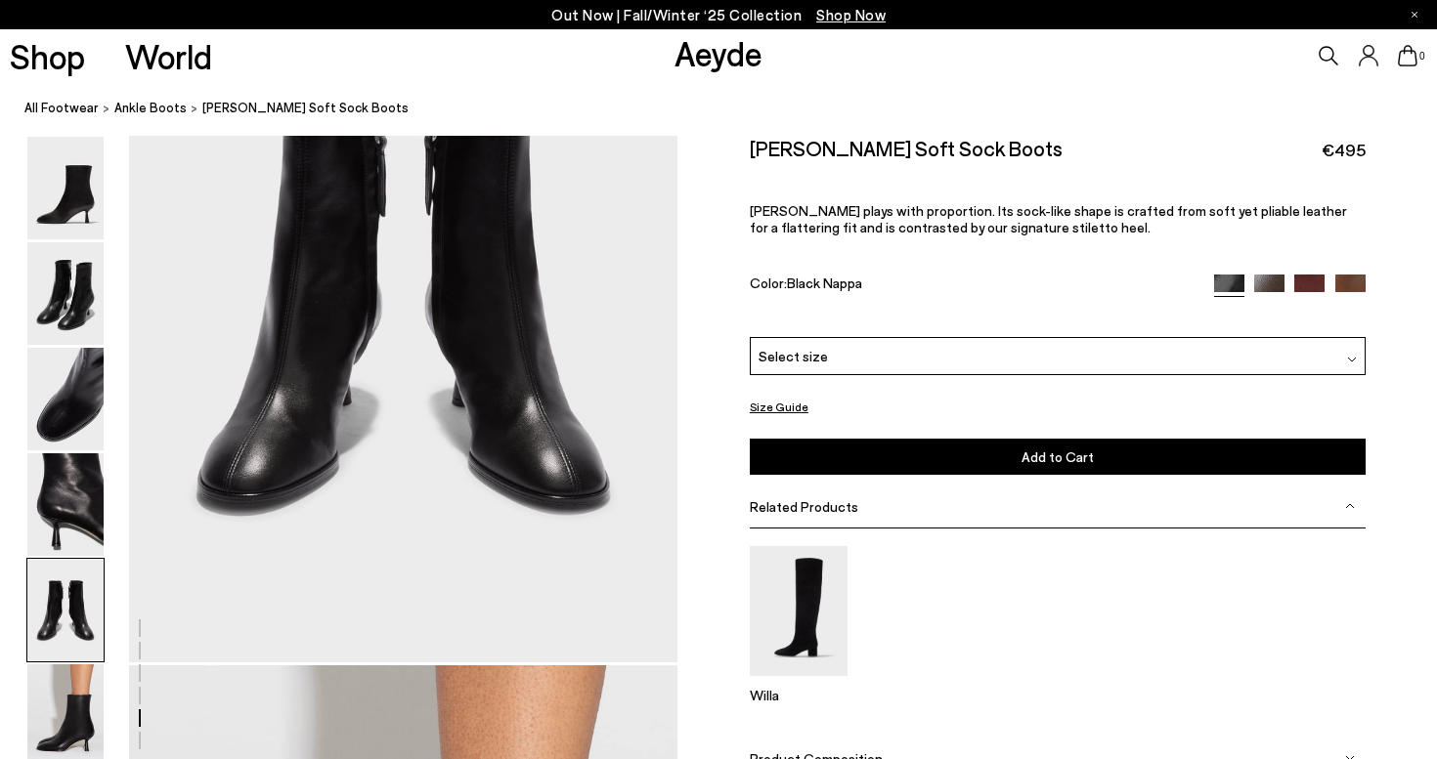
scroll to position [3150, 0]
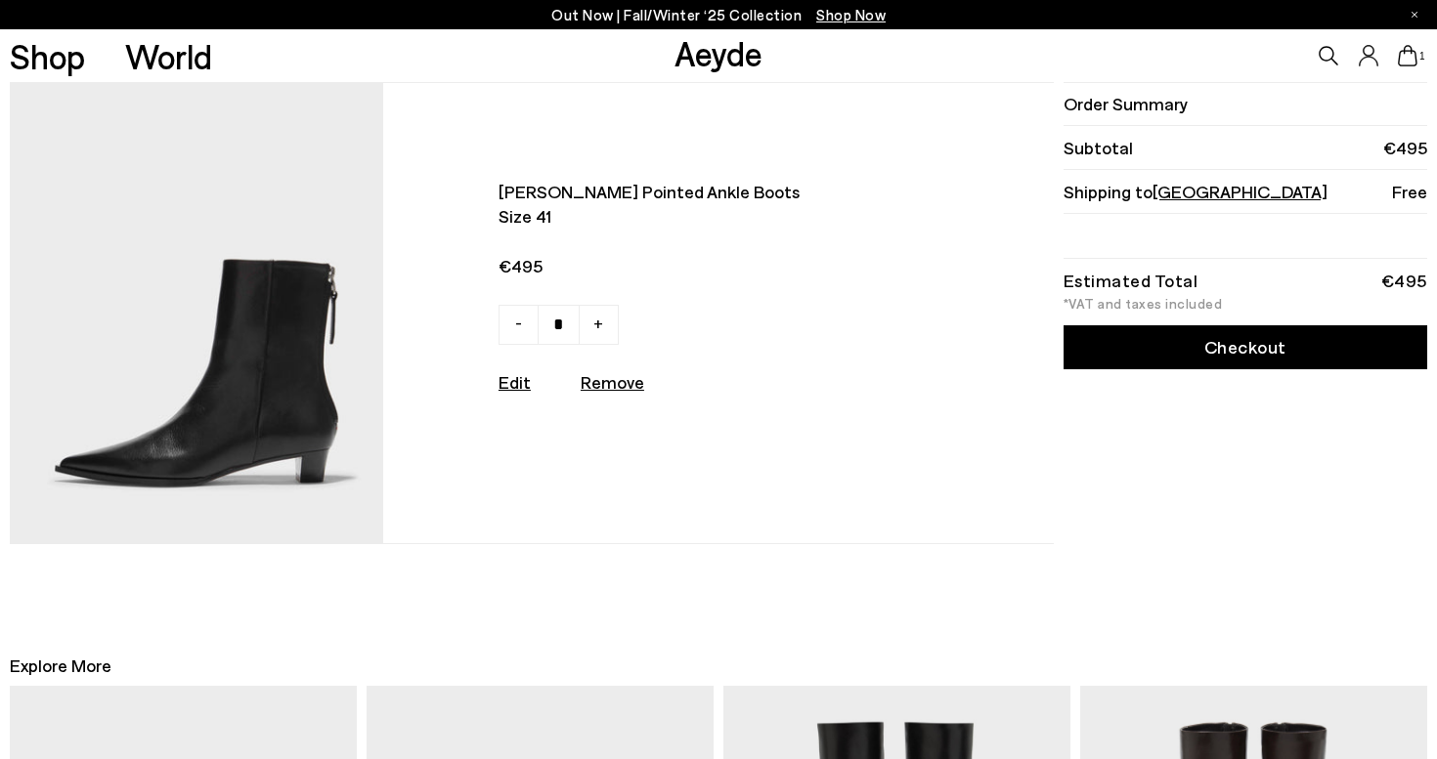
click at [1234, 358] on link "Checkout" at bounding box center [1245, 347] width 364 height 44
